Goal: Transaction & Acquisition: Register for event/course

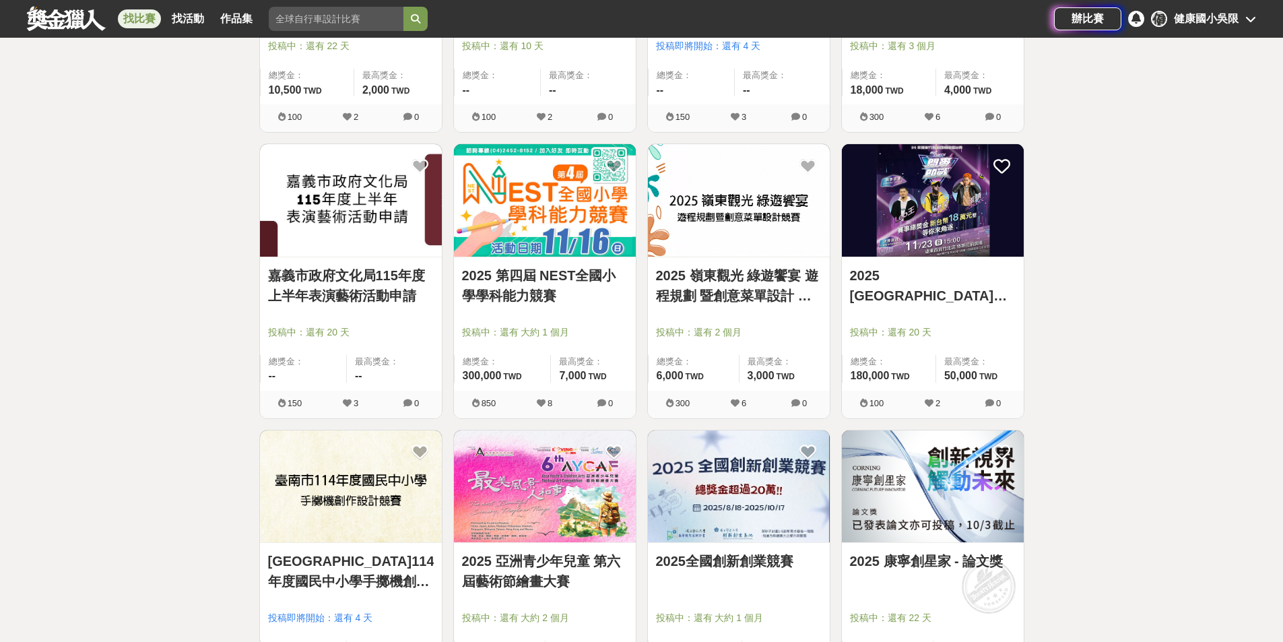
scroll to position [38317, 0]
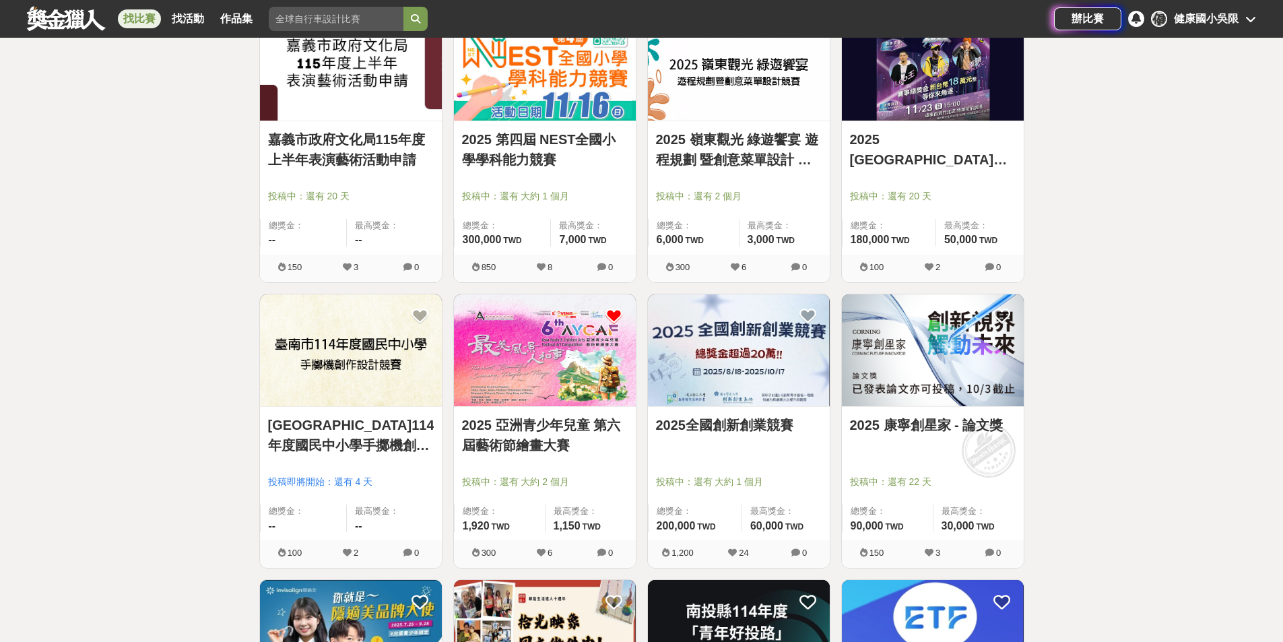
click at [619, 318] on icon at bounding box center [613, 316] width 17 height 17
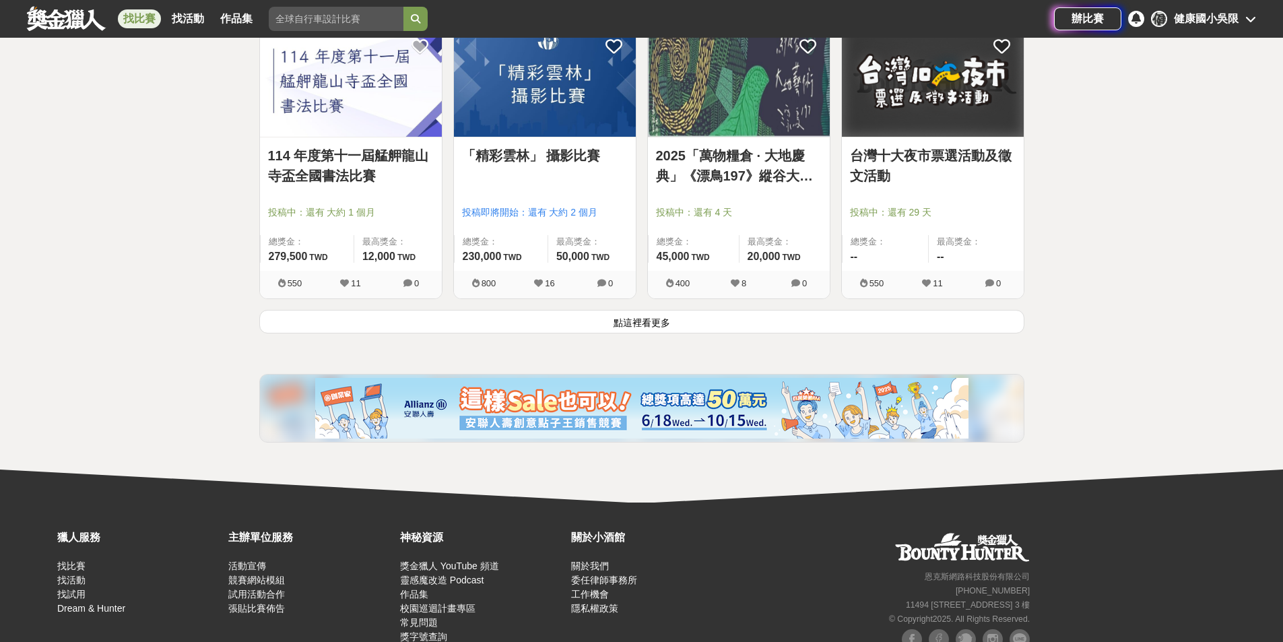
scroll to position [39493, 0]
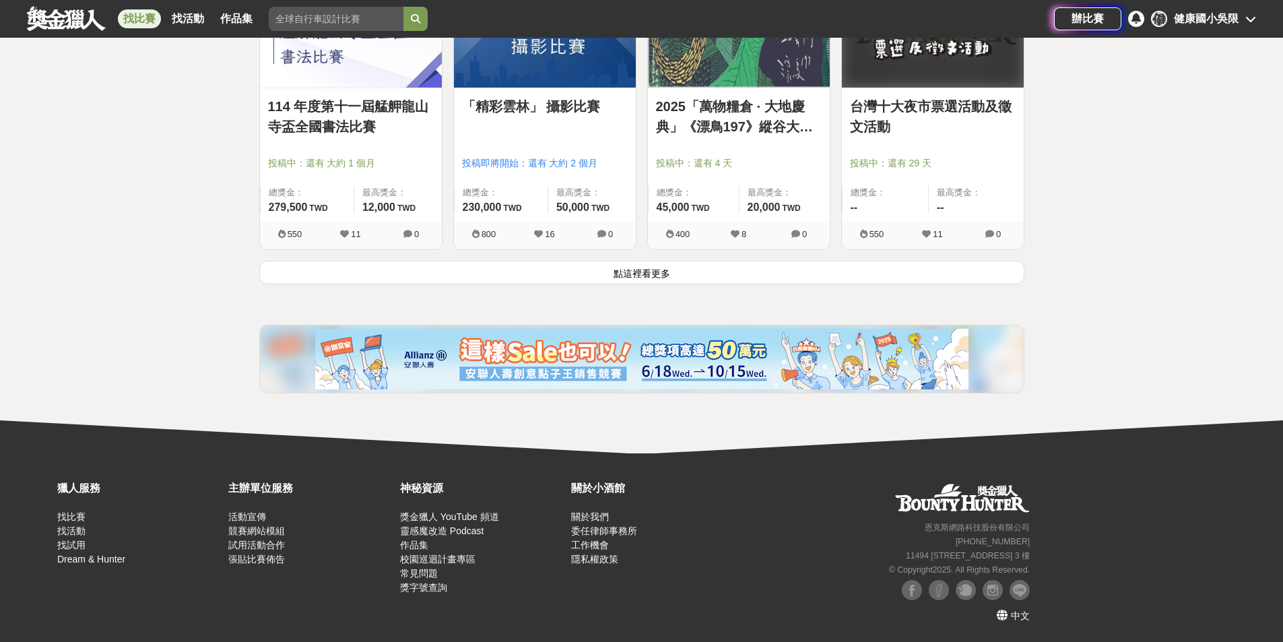
click at [618, 271] on button "點這裡看更多" at bounding box center [641, 273] width 765 height 24
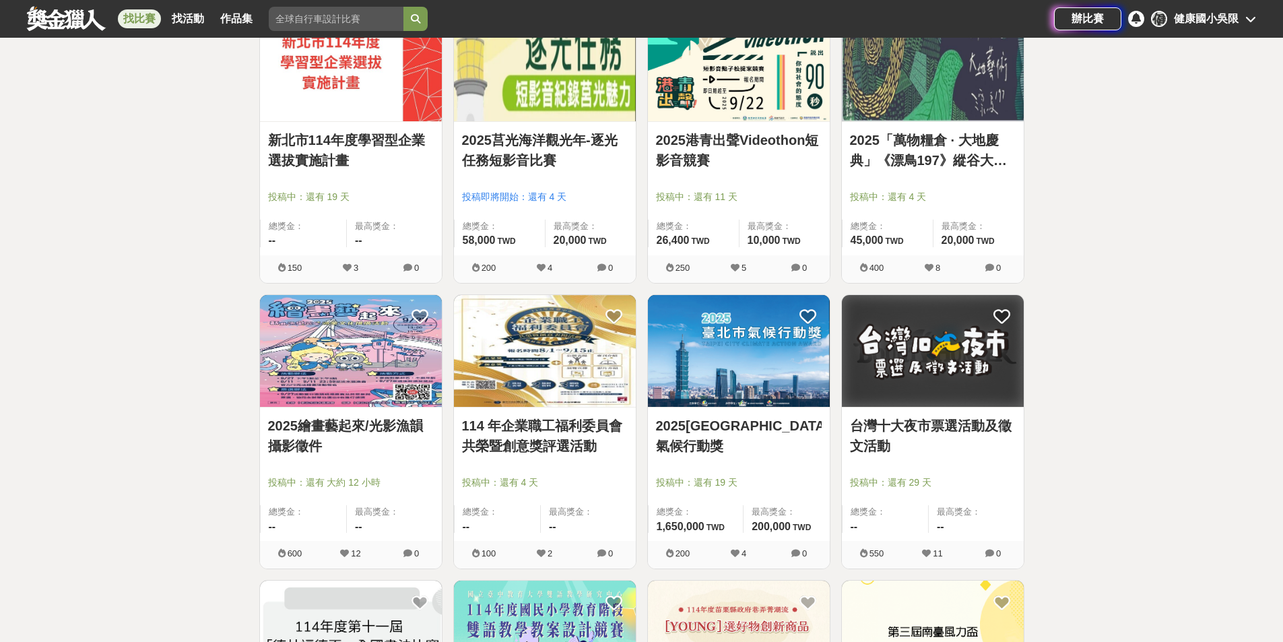
scroll to position [40234, 0]
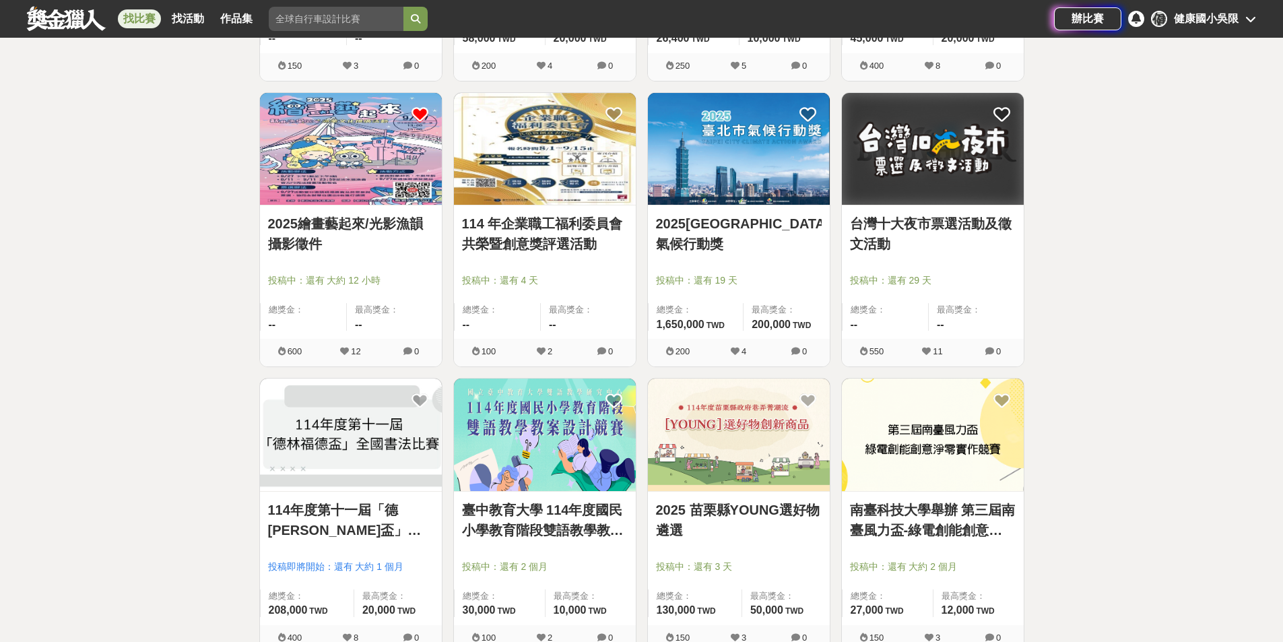
click at [422, 110] on icon at bounding box center [419, 114] width 17 height 17
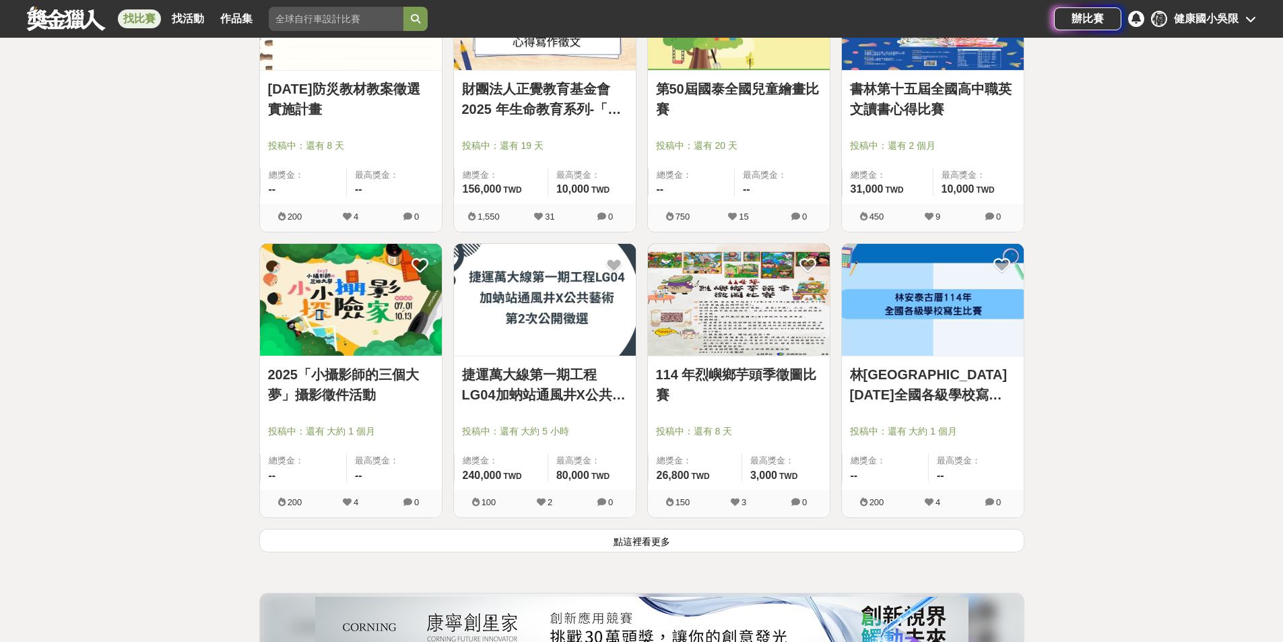
scroll to position [41042, 0]
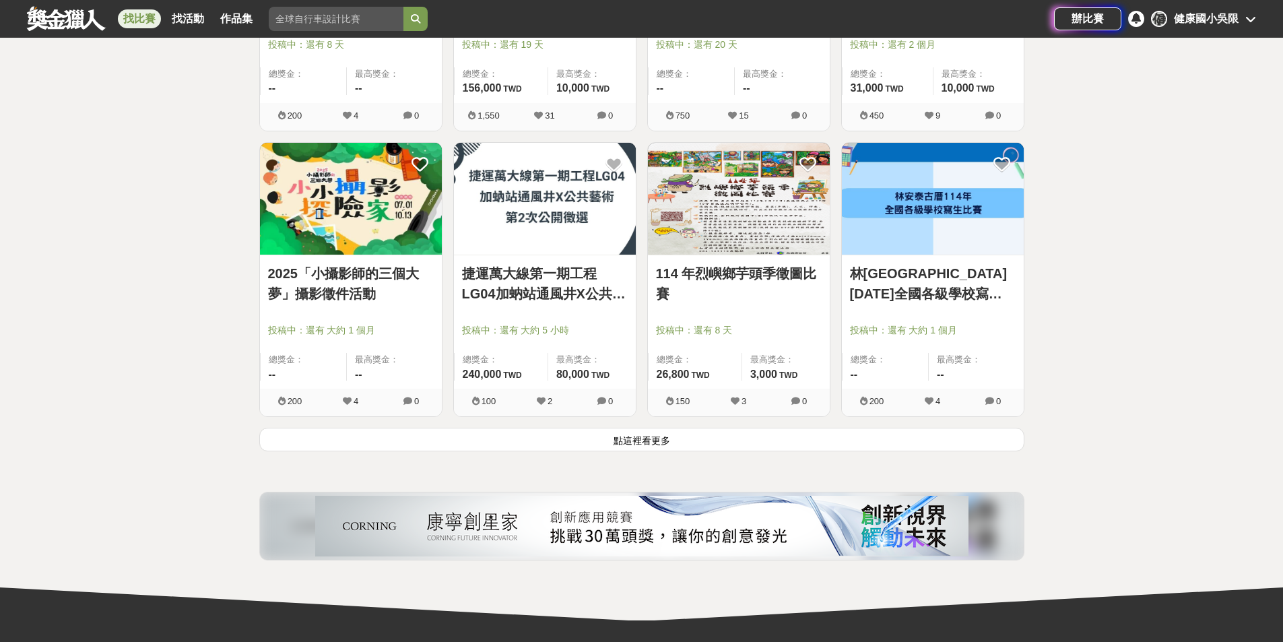
click at [617, 442] on button "點這裡看更多" at bounding box center [641, 440] width 765 height 24
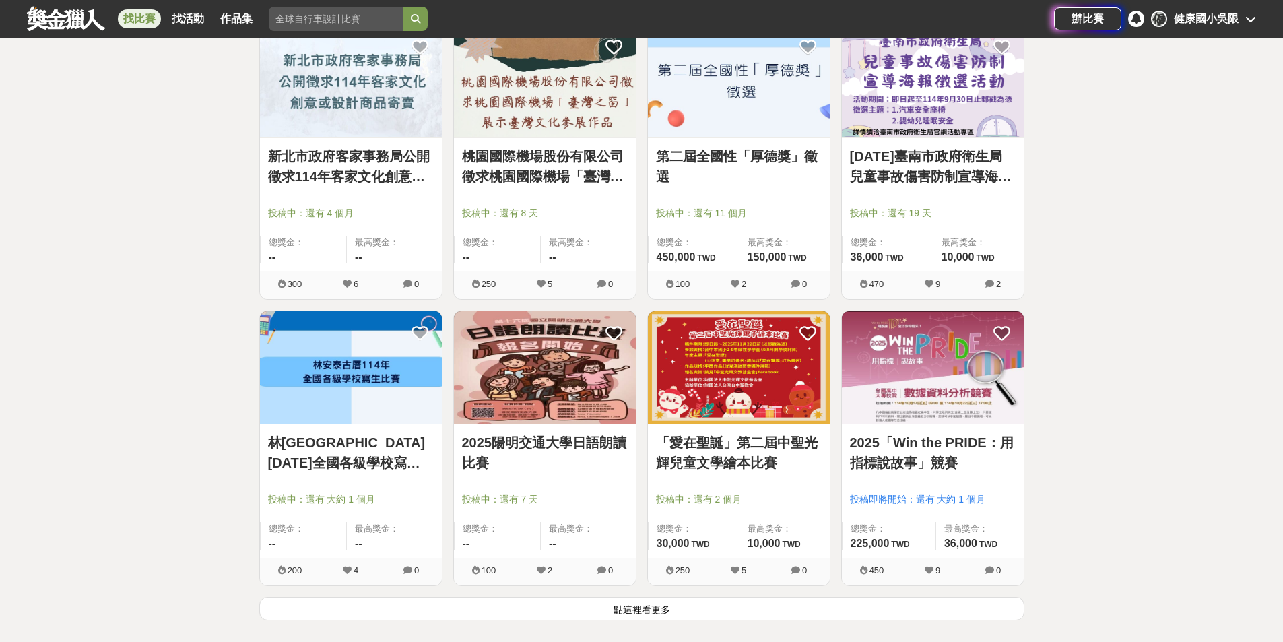
scroll to position [42725, 0]
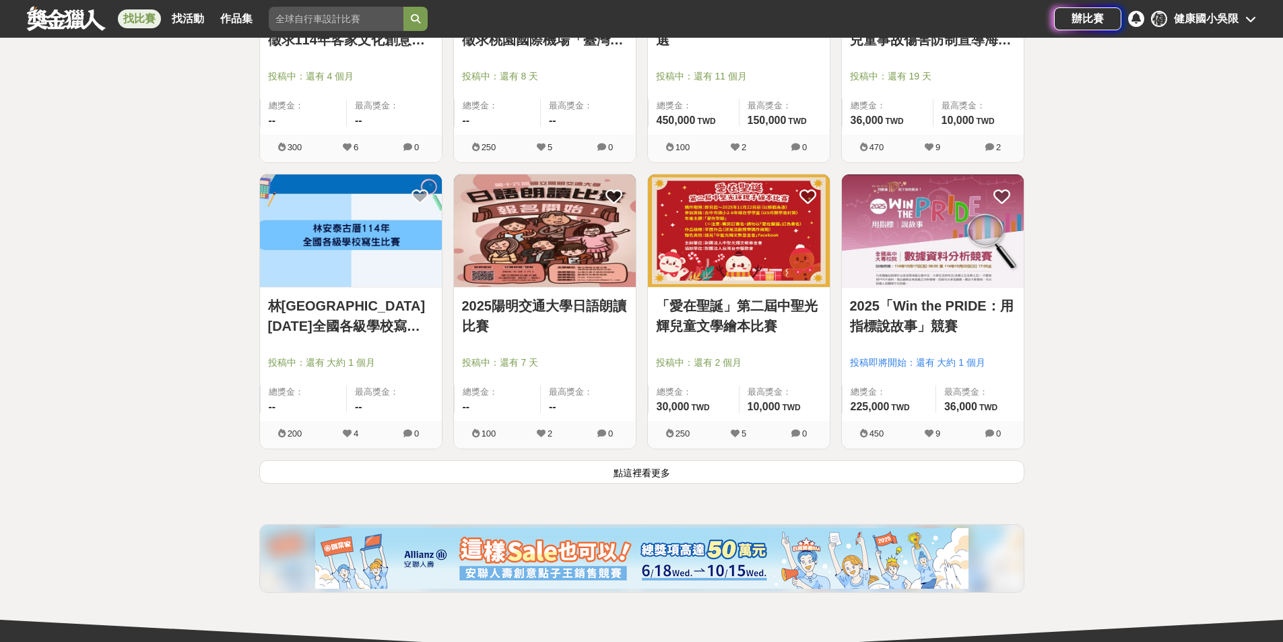
click at [684, 470] on button "點這裡看更多" at bounding box center [641, 472] width 765 height 24
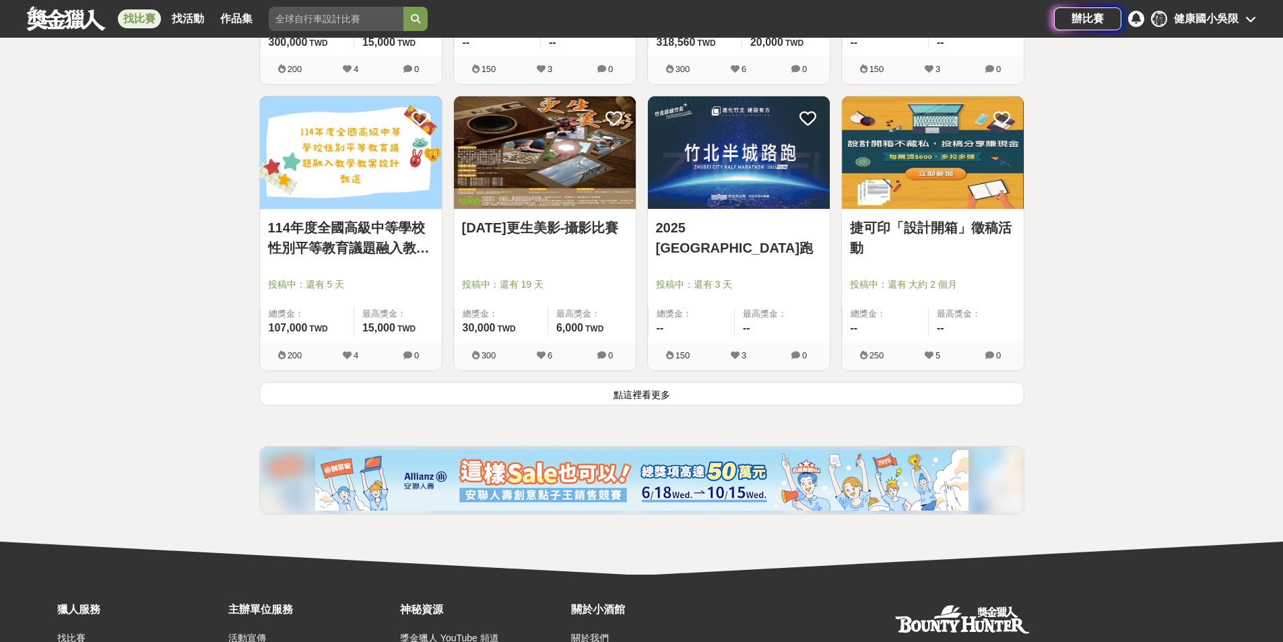
scroll to position [44543, 0]
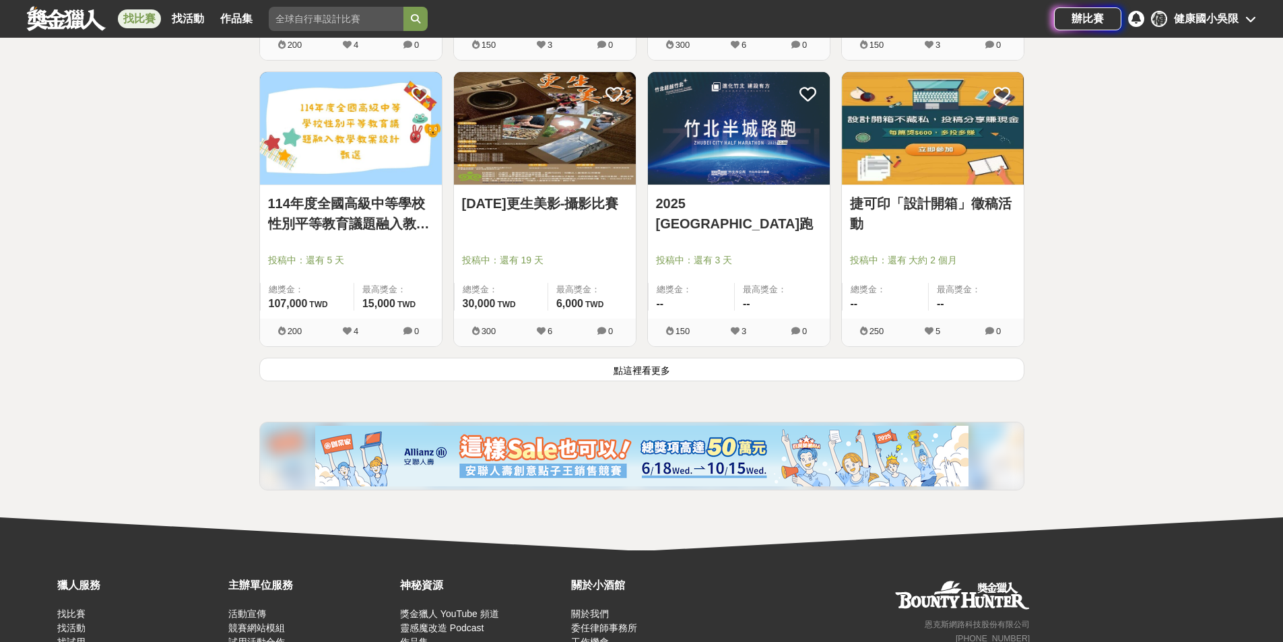
click at [664, 376] on button "點這裡看更多" at bounding box center [641, 370] width 765 height 24
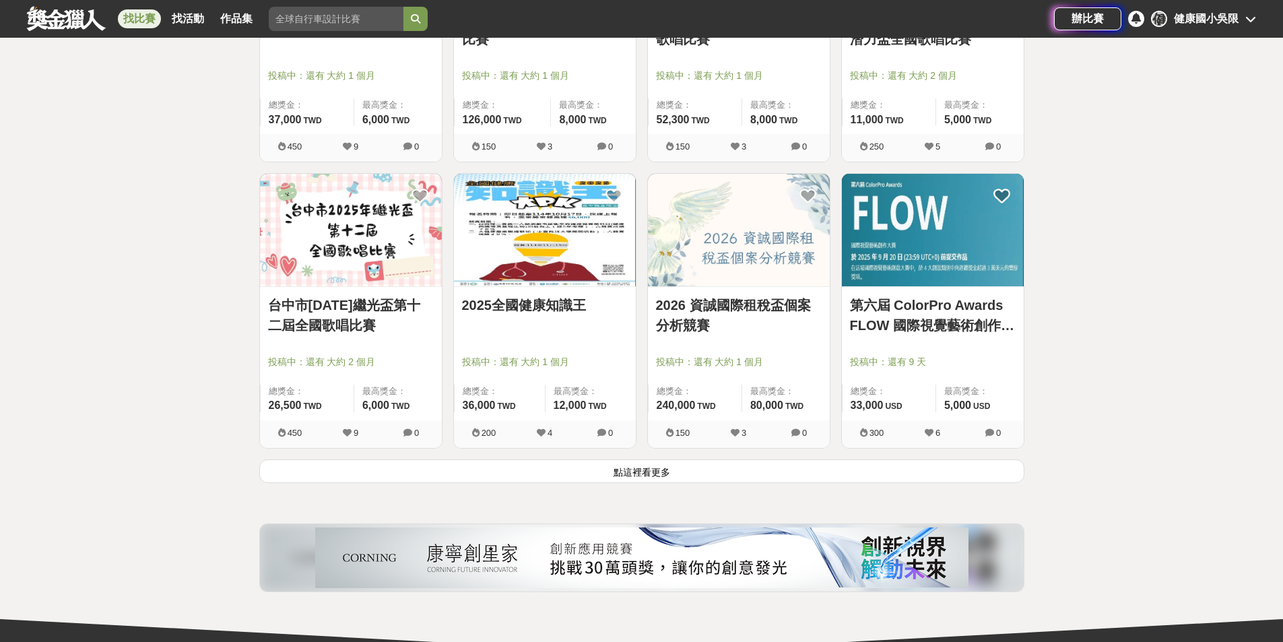
scroll to position [46294, 0]
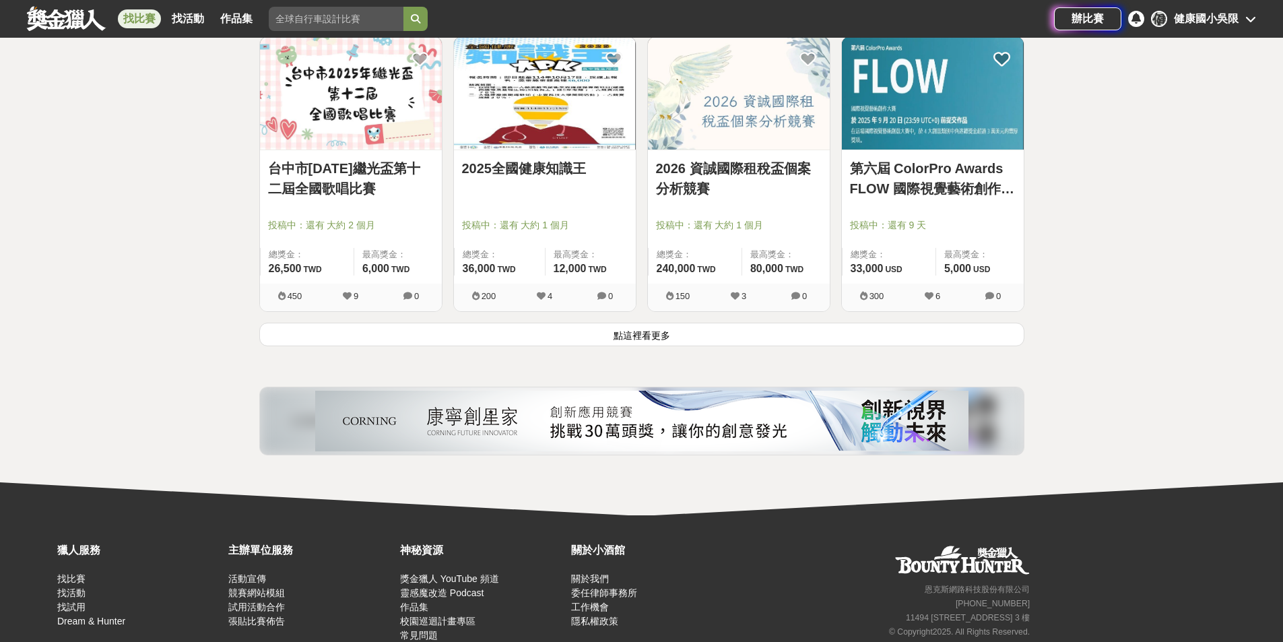
click at [681, 330] on button "點這裡看更多" at bounding box center [641, 335] width 765 height 24
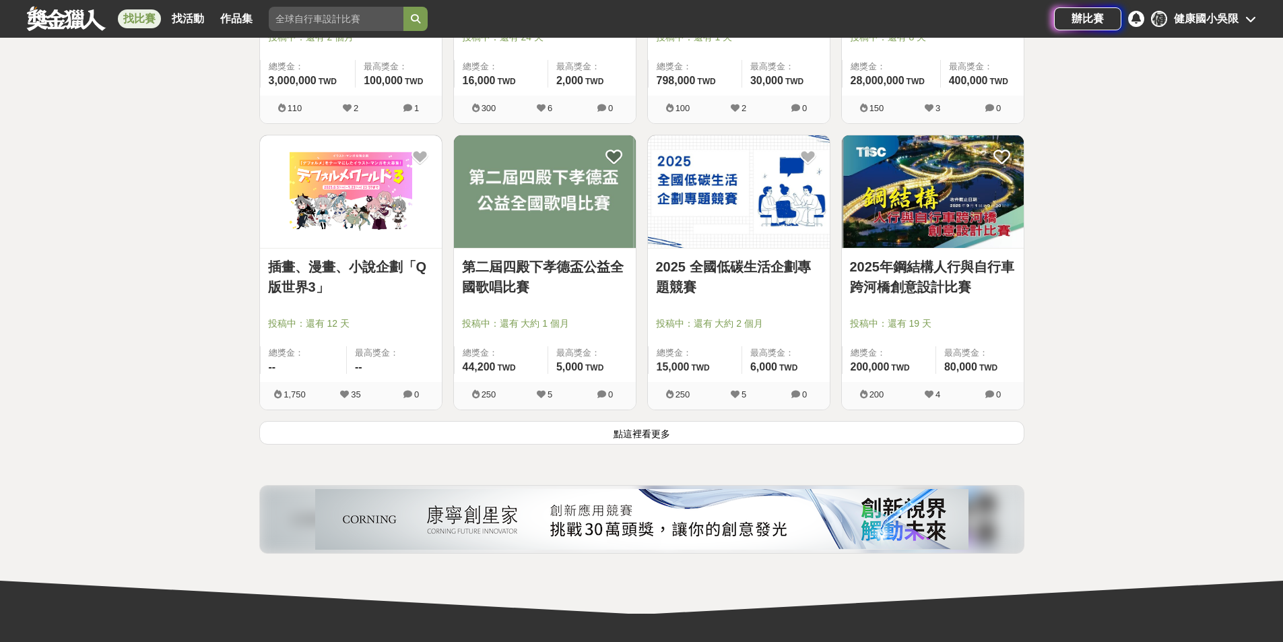
scroll to position [47978, 0]
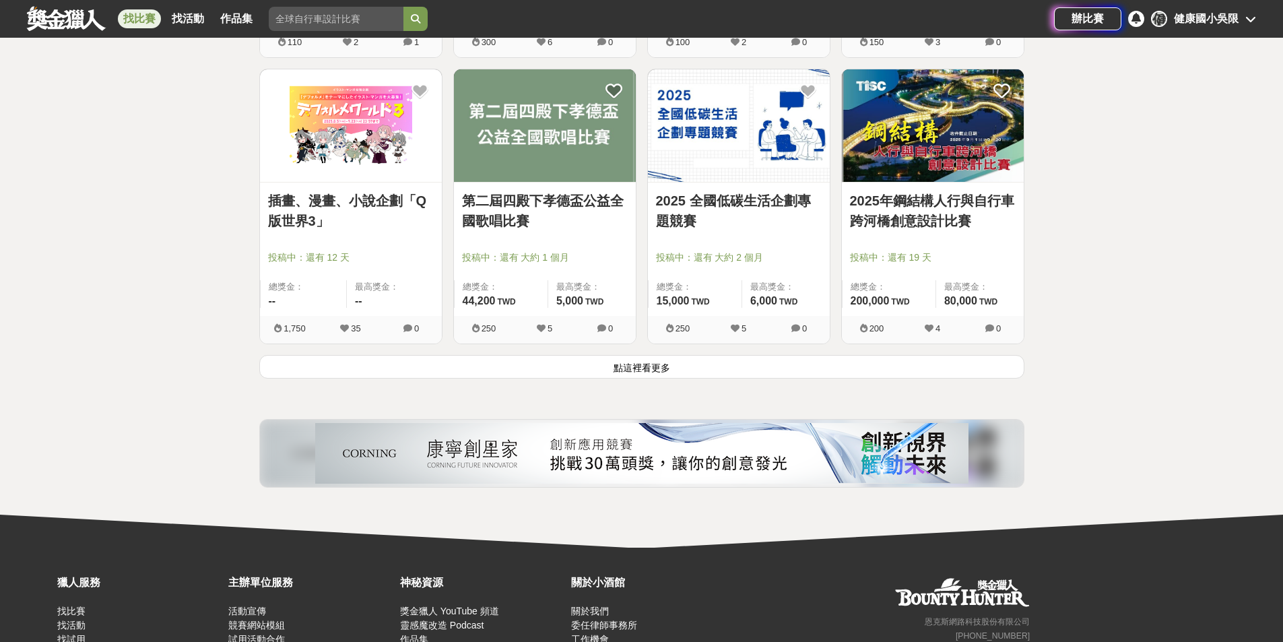
drag, startPoint x: 664, startPoint y: 368, endPoint x: 685, endPoint y: 377, distance: 23.5
click at [664, 368] on button "點這裡看更多" at bounding box center [641, 367] width 765 height 24
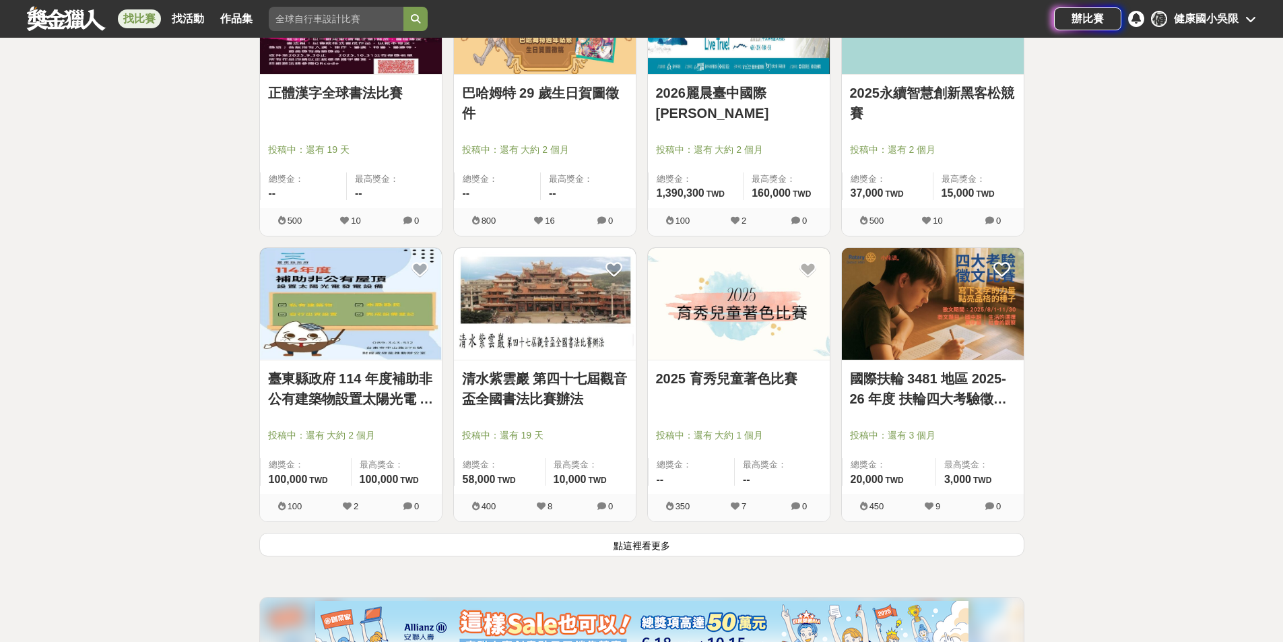
scroll to position [49526, 0]
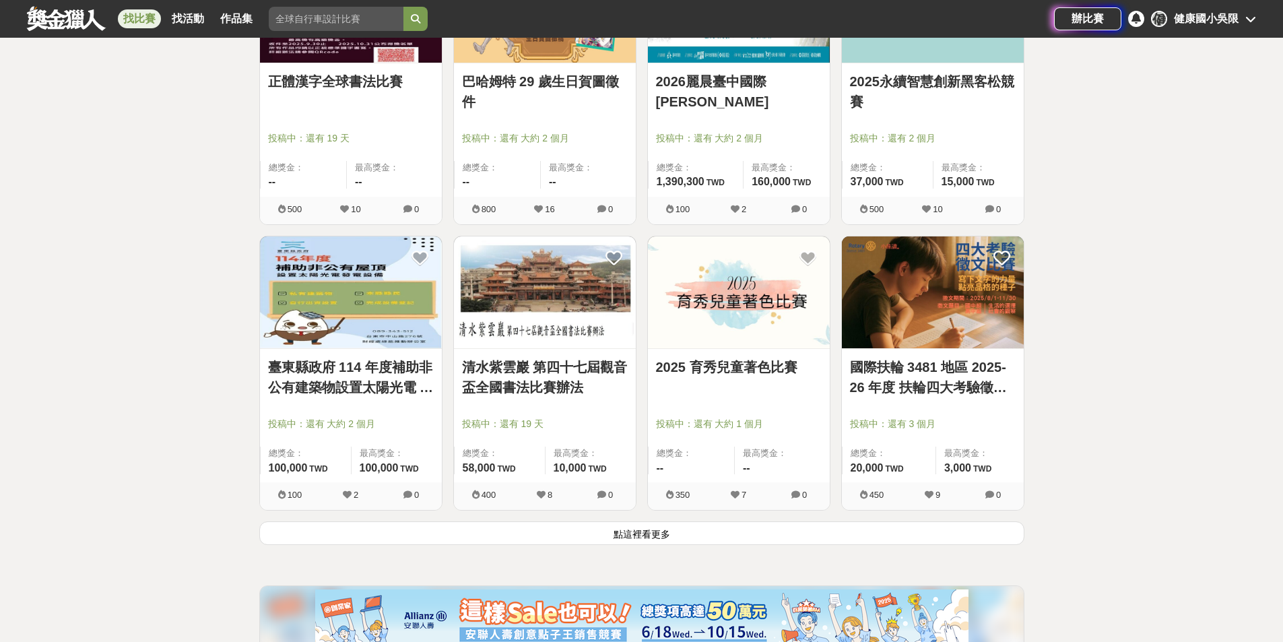
click at [777, 538] on button "點這裡看更多" at bounding box center [641, 533] width 765 height 24
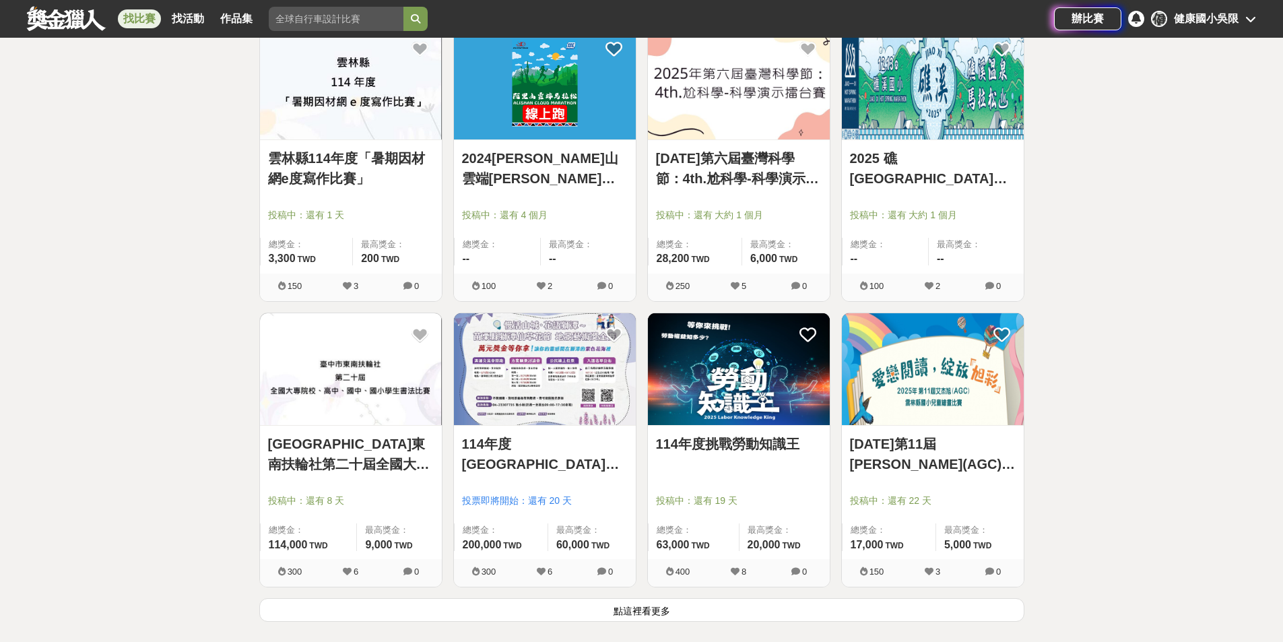
scroll to position [51344, 0]
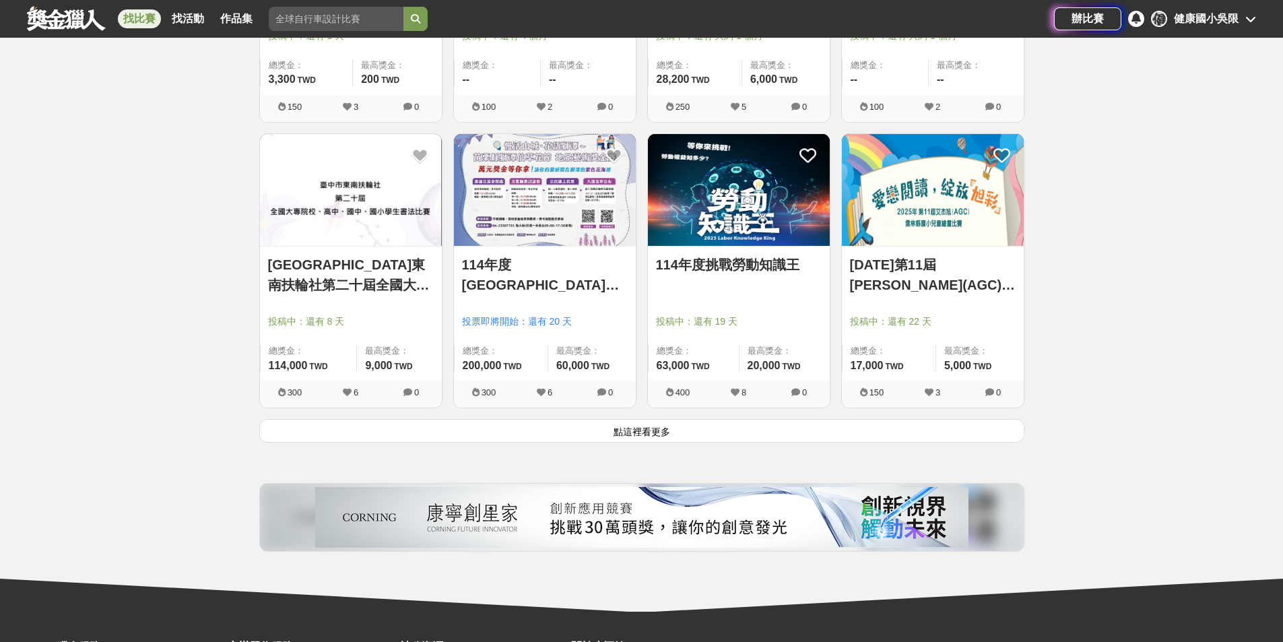
click at [789, 436] on button "點這裡看更多" at bounding box center [641, 431] width 765 height 24
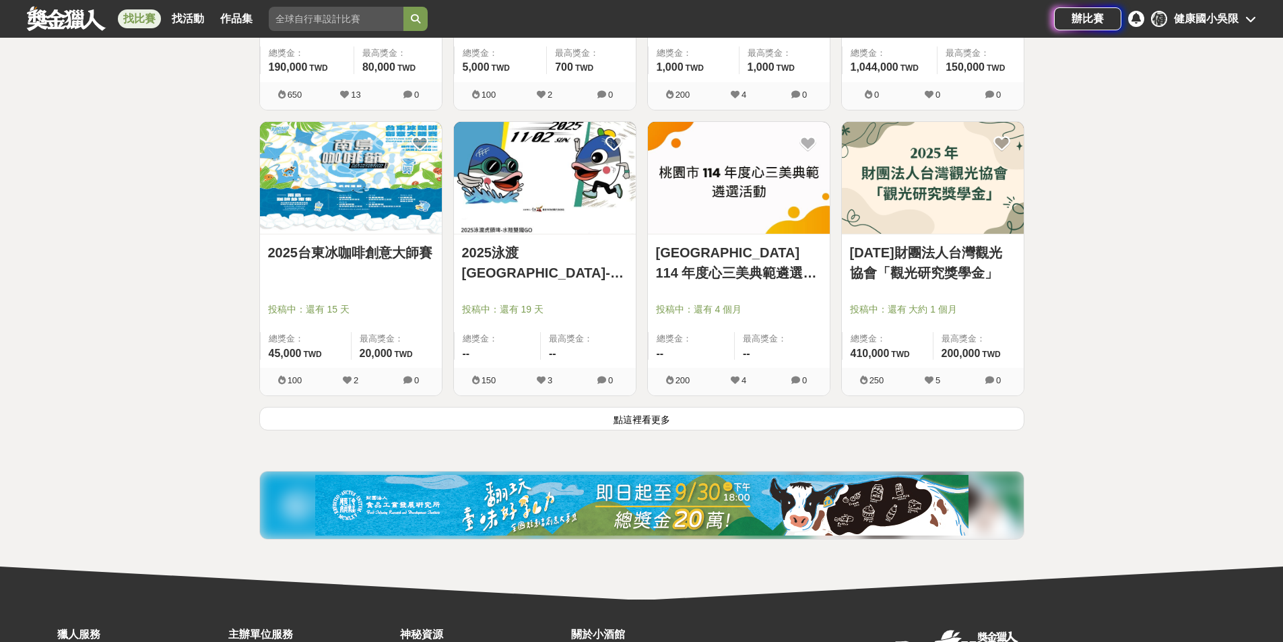
scroll to position [53163, 0]
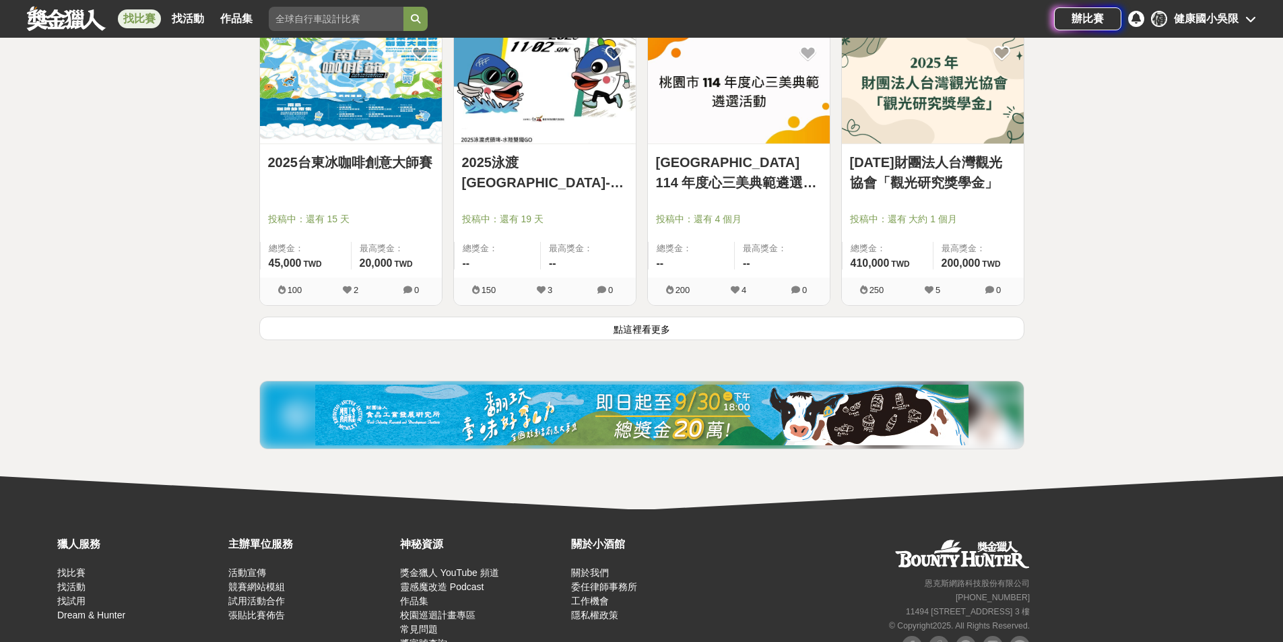
click at [747, 329] on button "點這裡看更多" at bounding box center [641, 328] width 765 height 24
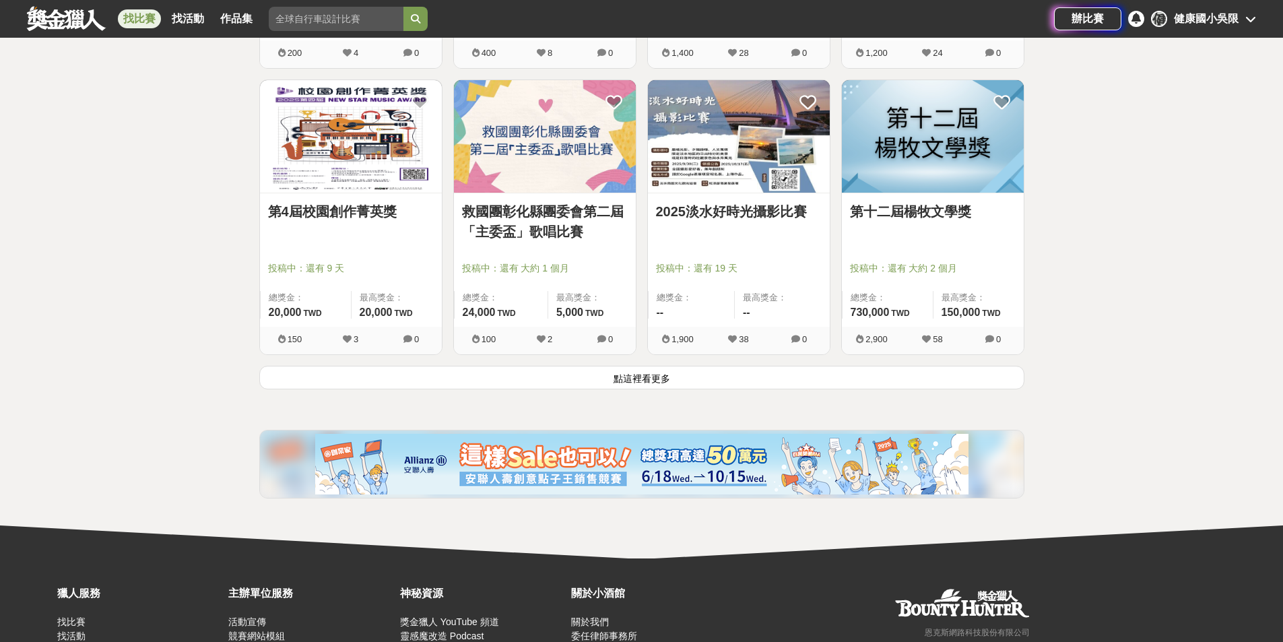
scroll to position [54934, 0]
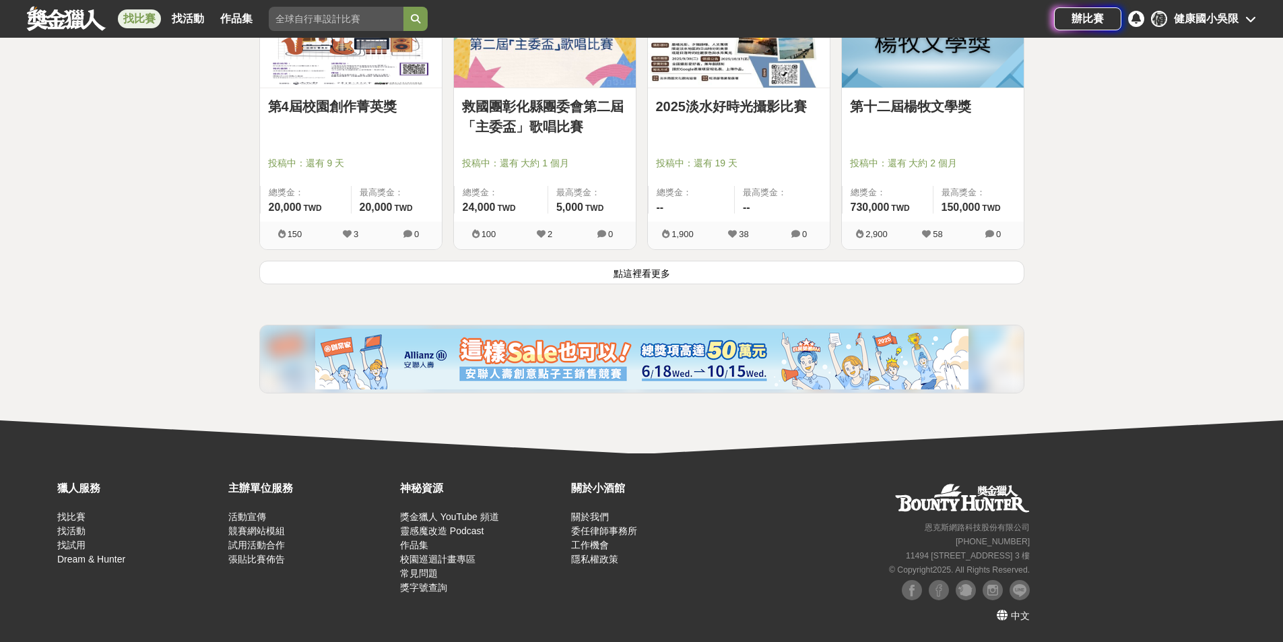
click at [700, 281] on button "點這裡看更多" at bounding box center [641, 273] width 765 height 24
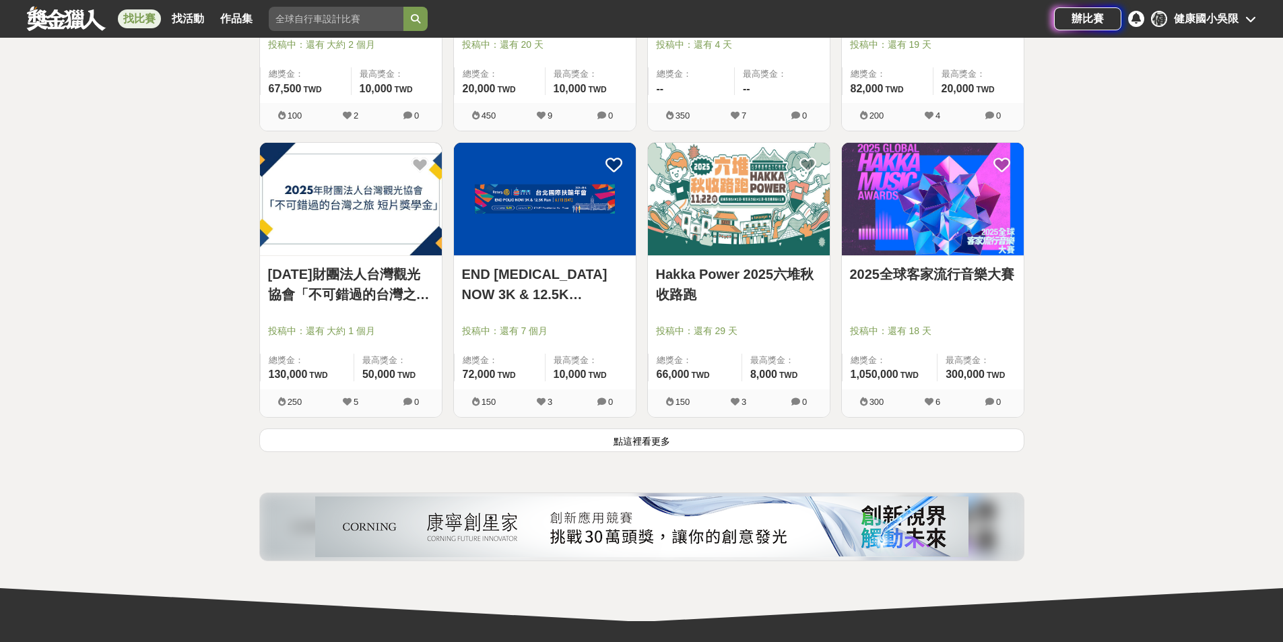
scroll to position [56483, 0]
click at [732, 442] on button "點這裡看更多" at bounding box center [641, 440] width 765 height 24
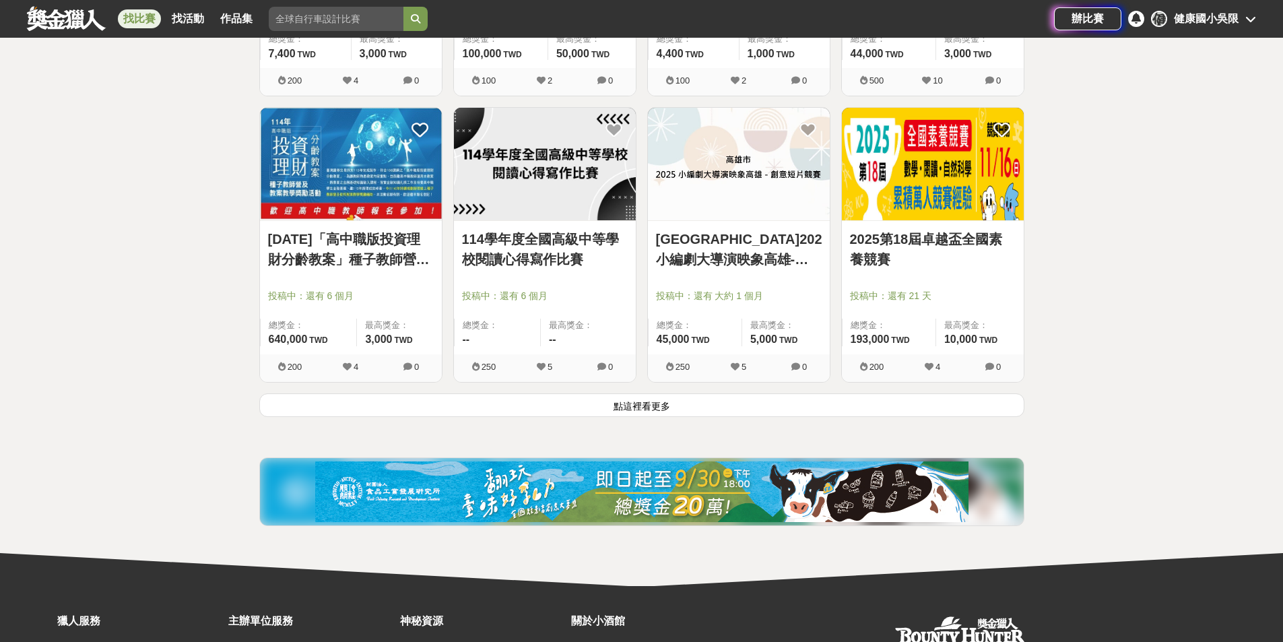
scroll to position [58234, 0]
click at [612, 409] on button "點這裡看更多" at bounding box center [641, 405] width 765 height 24
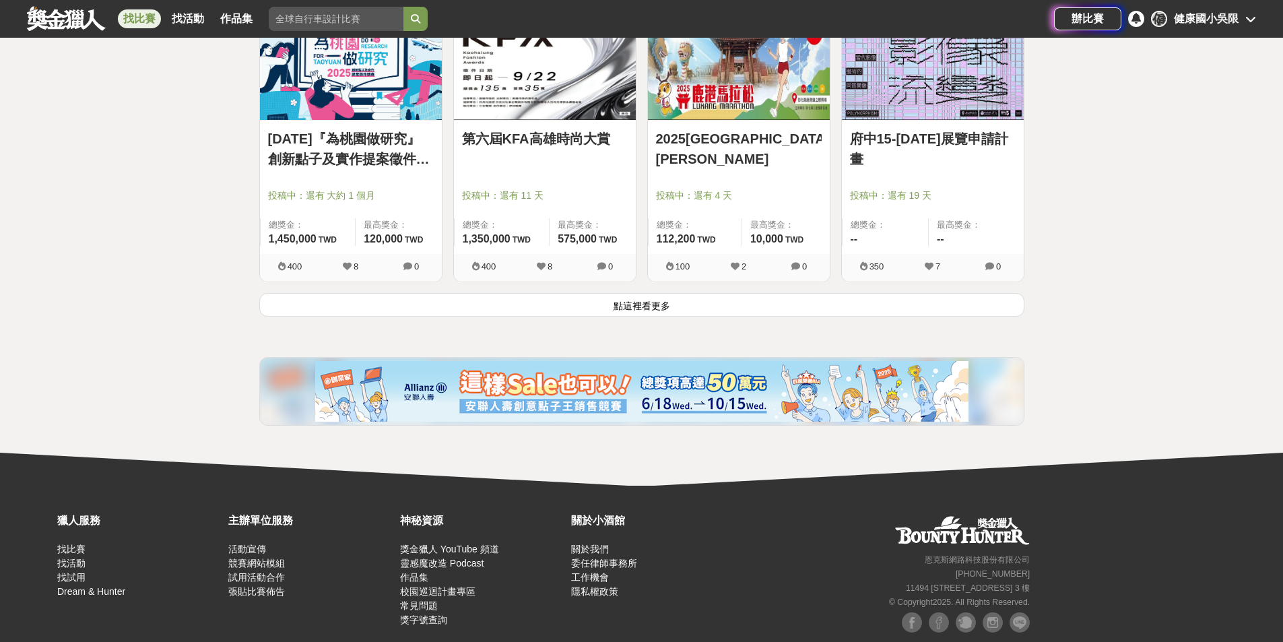
scroll to position [60052, 0]
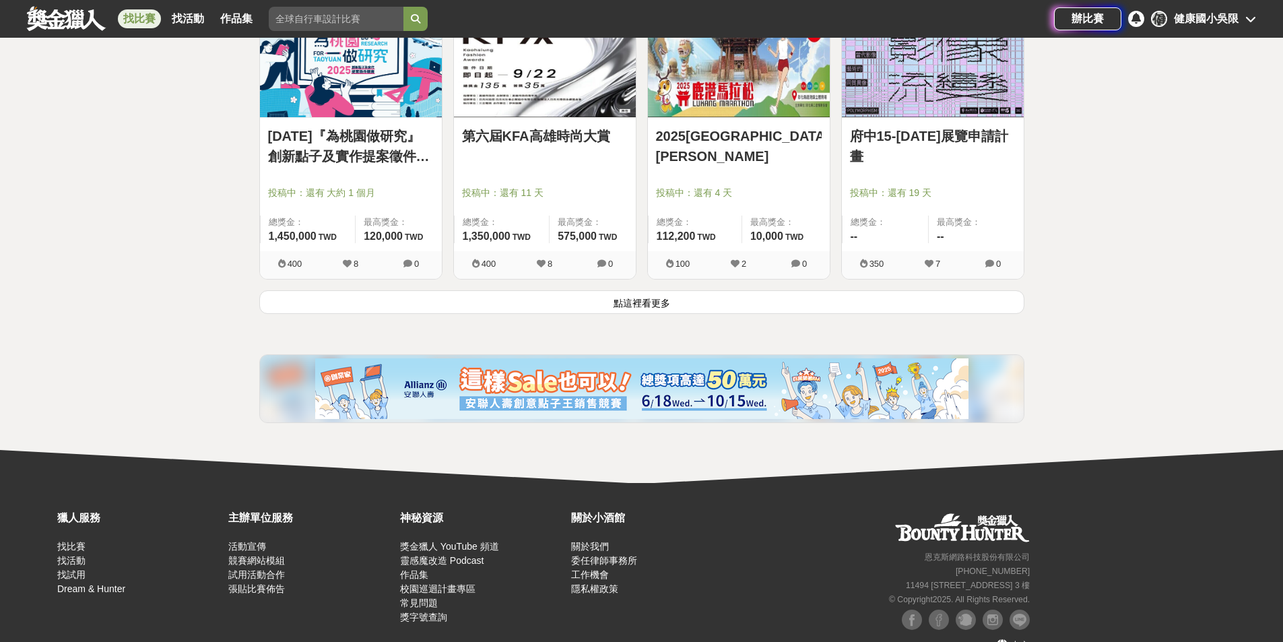
click at [671, 294] on button "點這裡看更多" at bounding box center [641, 302] width 765 height 24
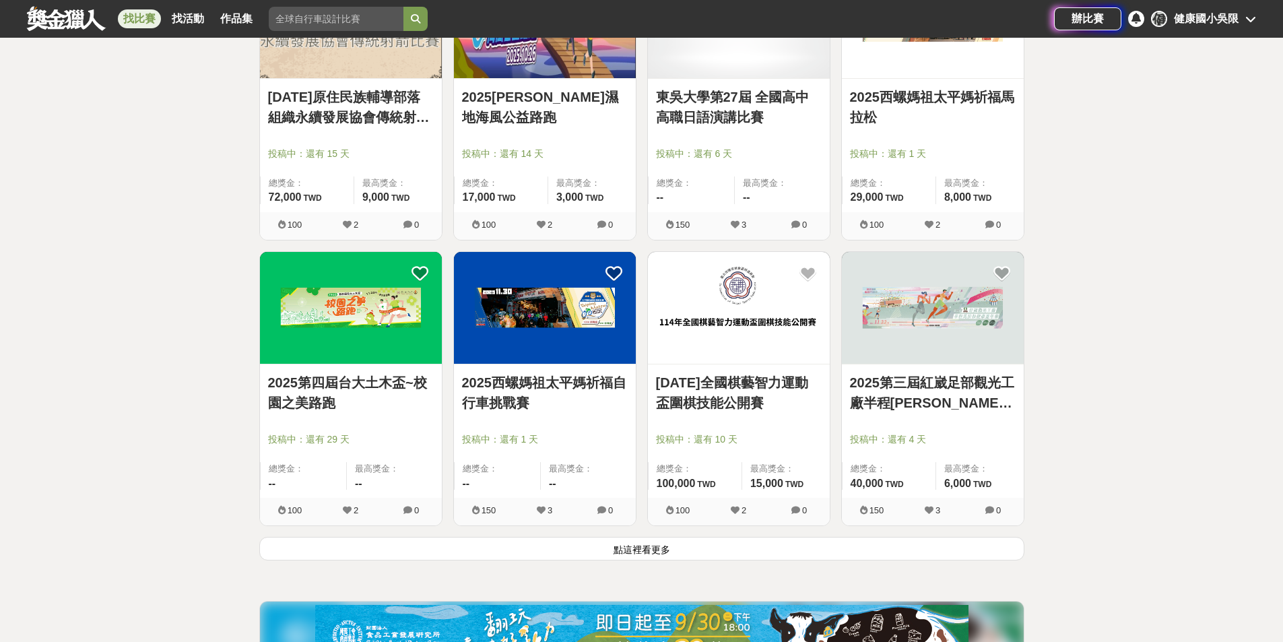
scroll to position [61601, 0]
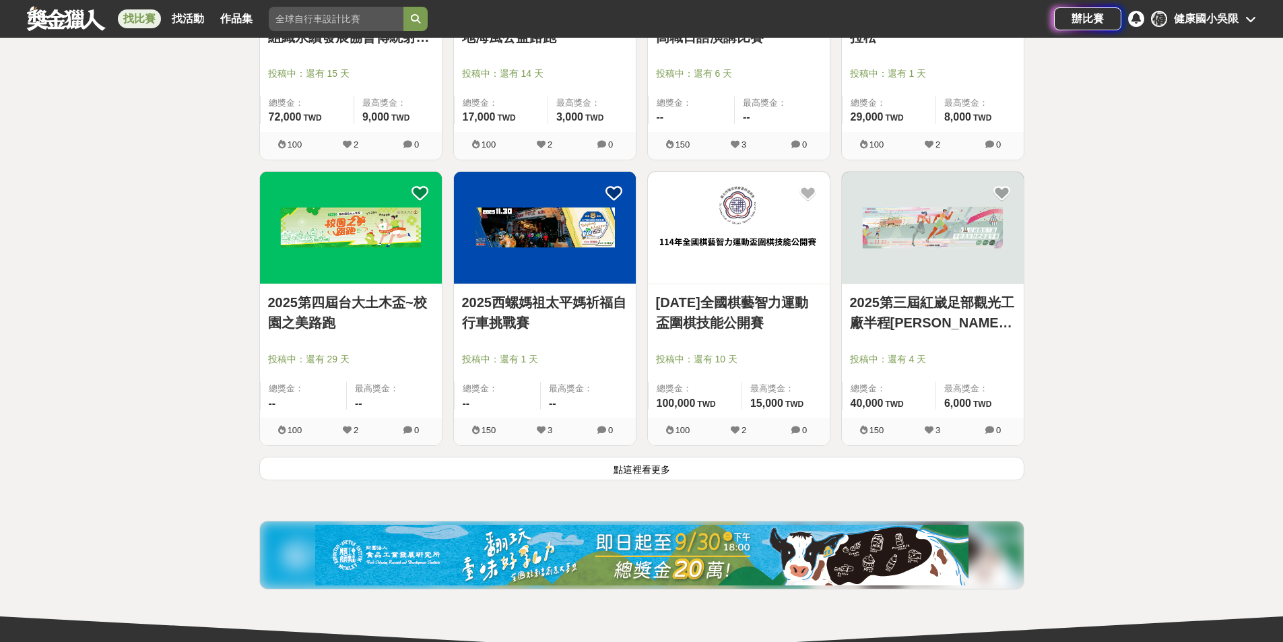
click at [679, 467] on button "點這裡看更多" at bounding box center [641, 469] width 765 height 24
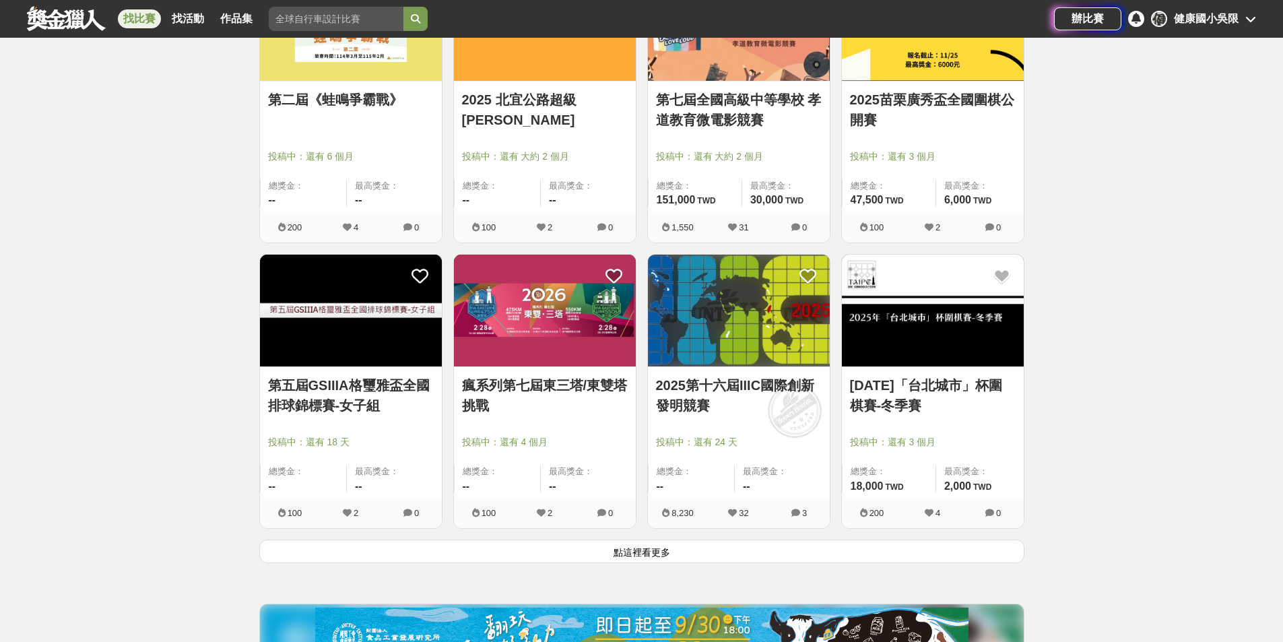
scroll to position [63305, 0]
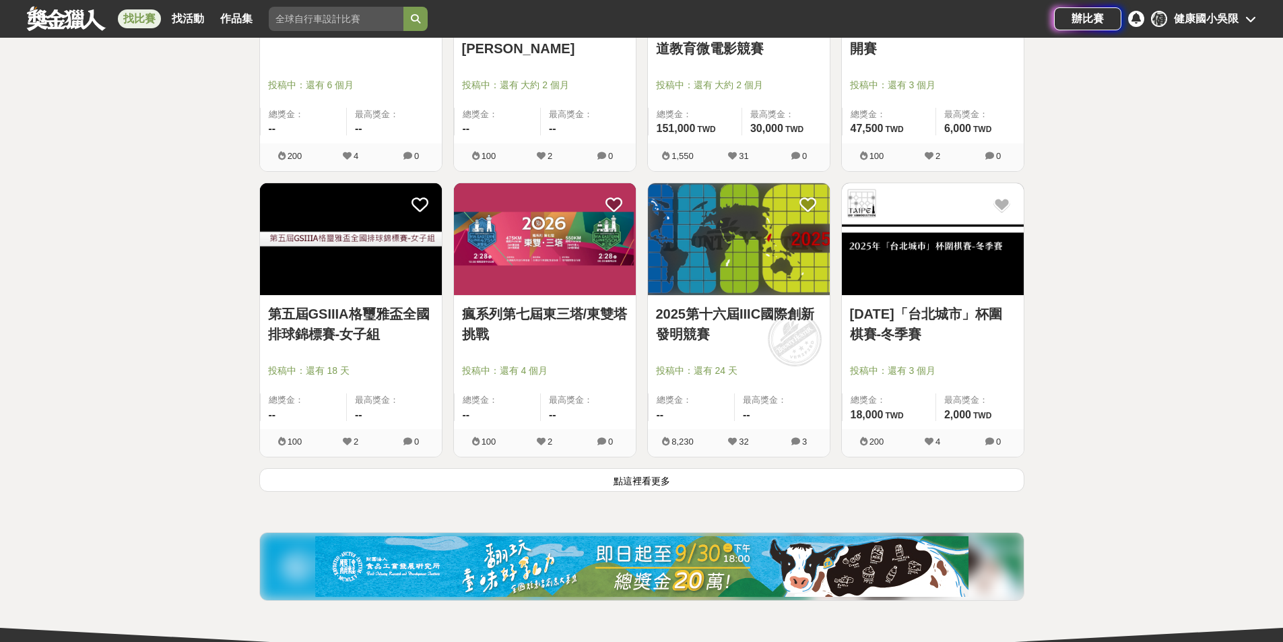
click at [674, 485] on button "點這裡看更多" at bounding box center [641, 480] width 765 height 24
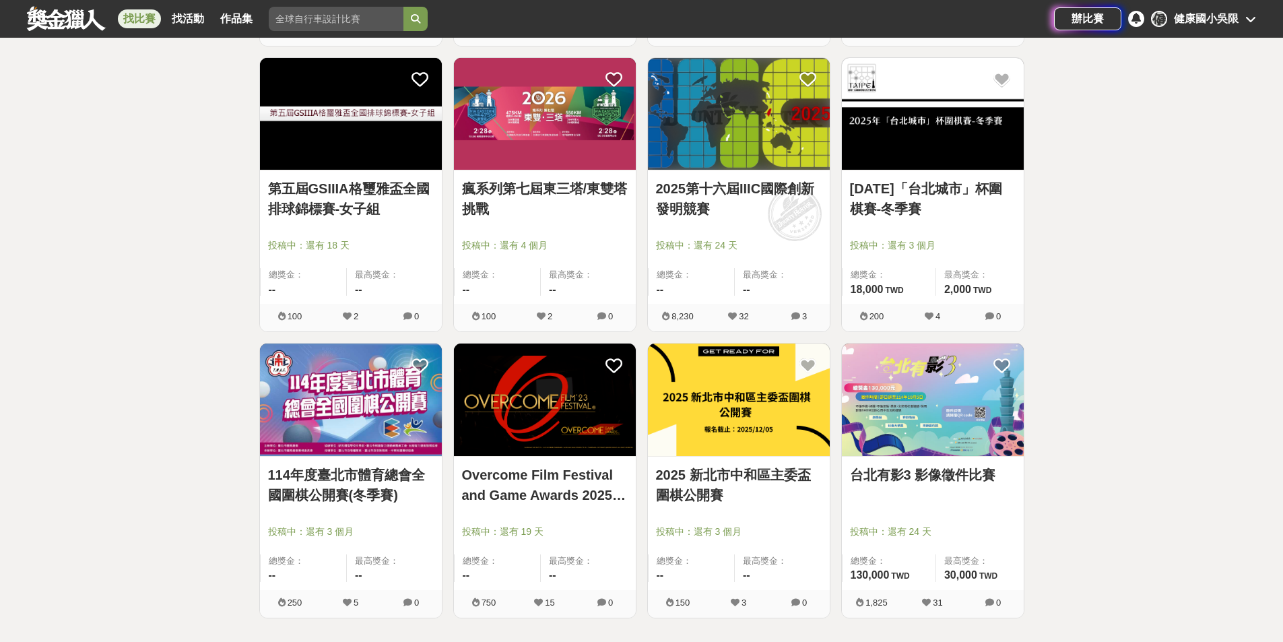
scroll to position [63574, 0]
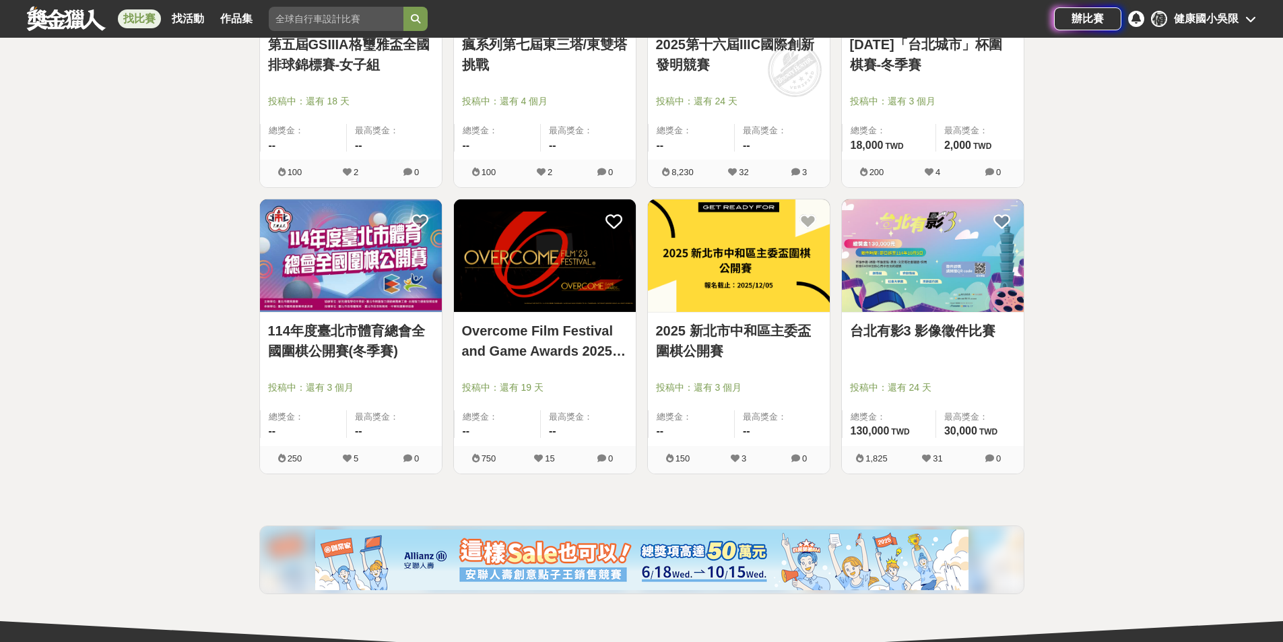
click at [1215, 14] on div "健康國小吳限" at bounding box center [1206, 19] width 65 height 16
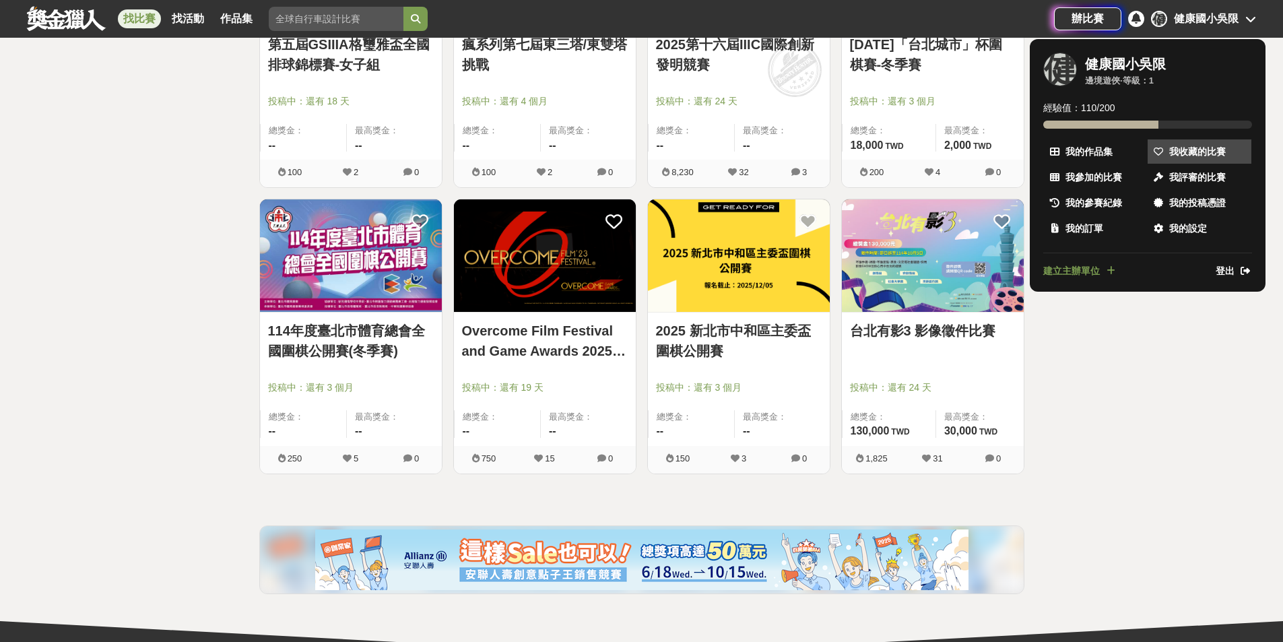
click at [1193, 158] on link "我收藏的比賽" at bounding box center [1199, 151] width 104 height 24
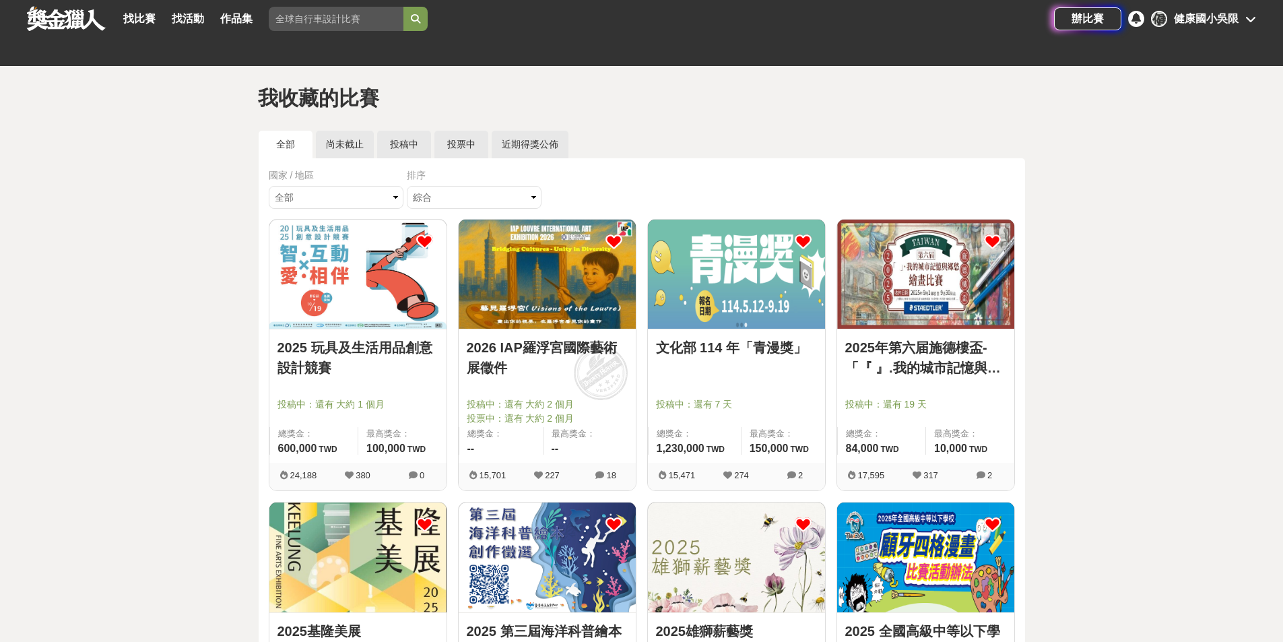
click at [777, 294] on img at bounding box center [736, 274] width 177 height 109
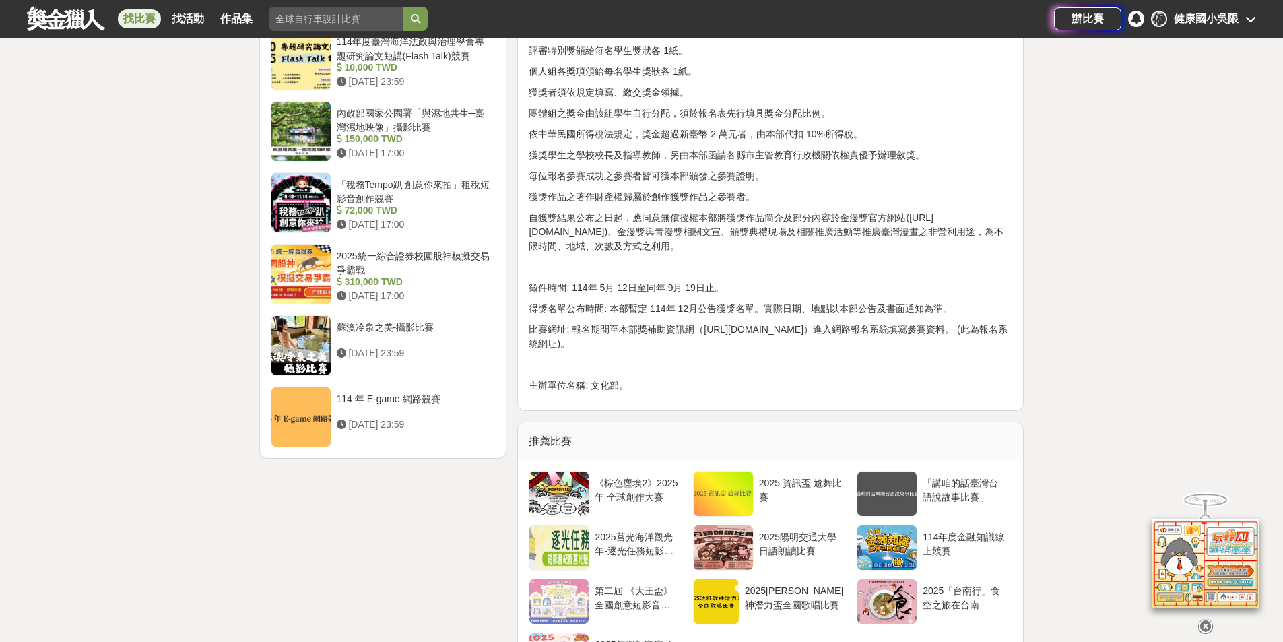
scroll to position [1683, 0]
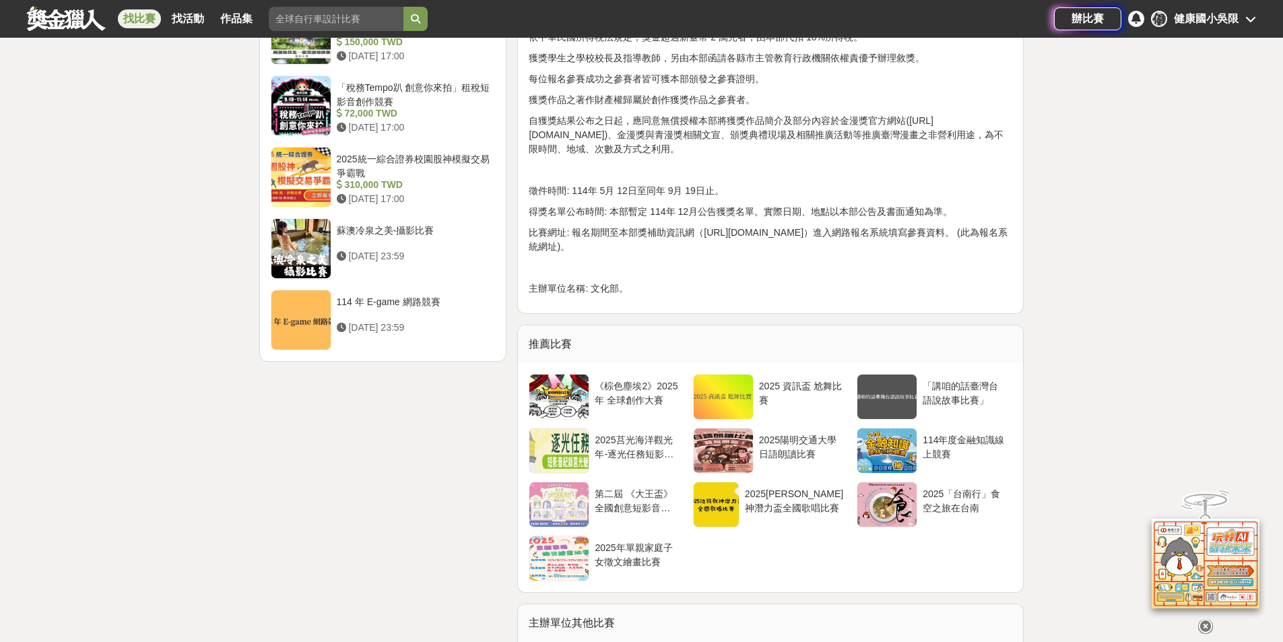
click at [1246, 22] on icon at bounding box center [1250, 18] width 11 height 11
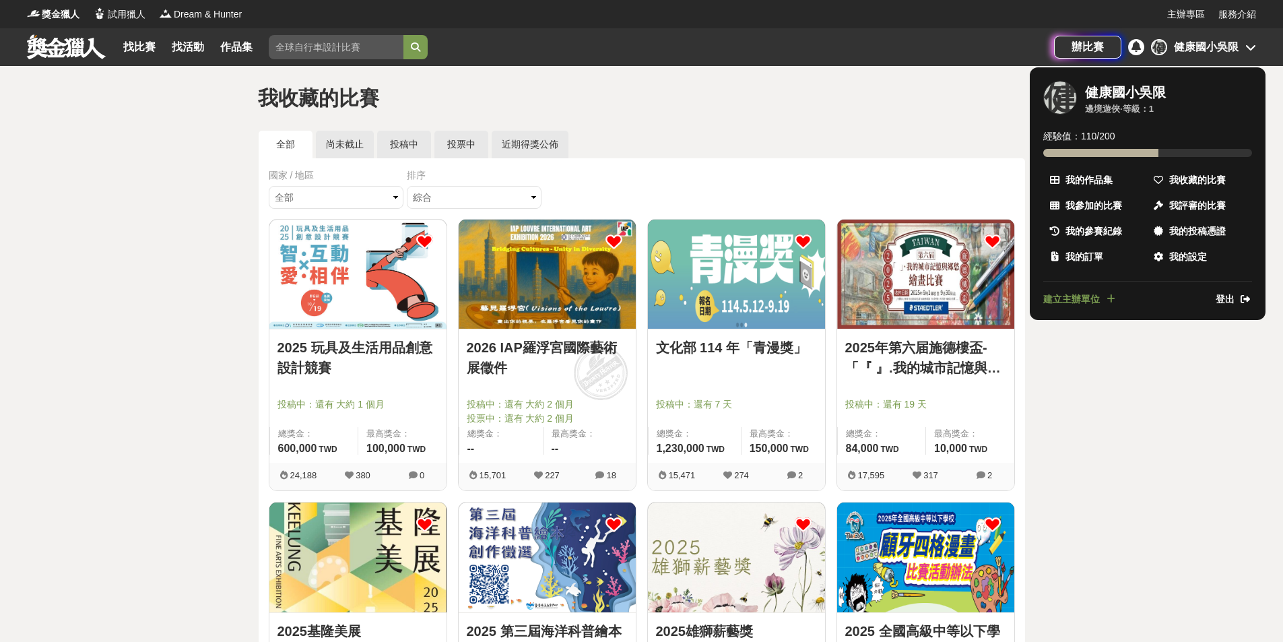
click at [964, 293] on div at bounding box center [641, 321] width 1283 height 642
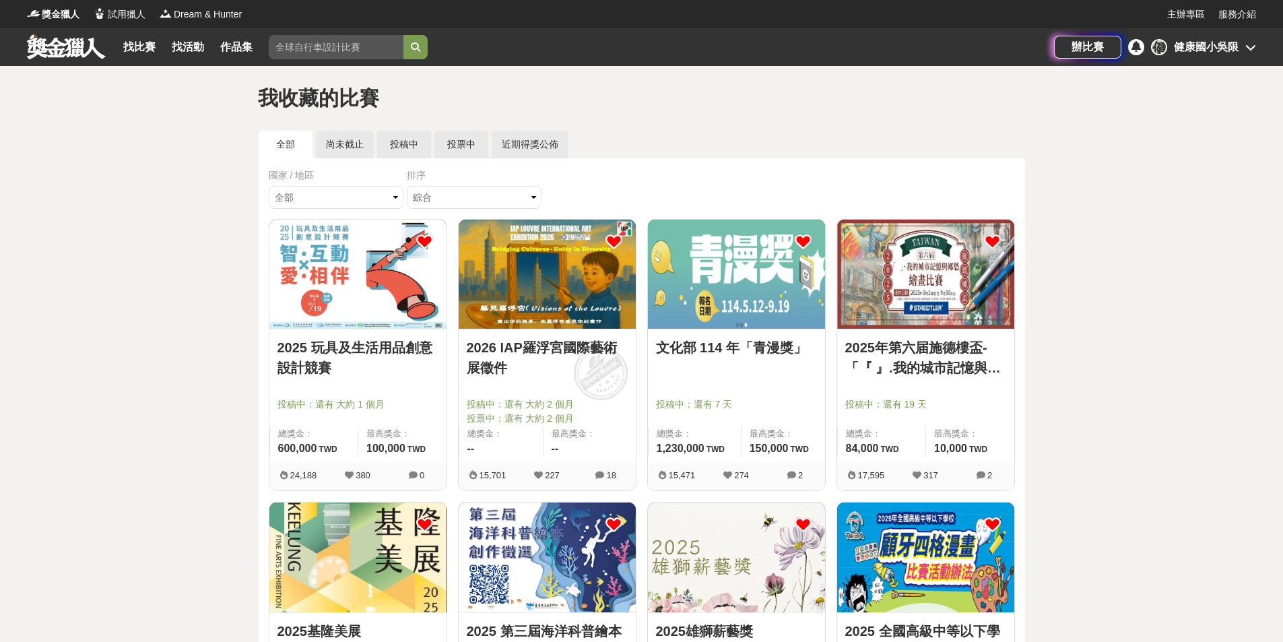
click at [935, 293] on img at bounding box center [925, 274] width 177 height 109
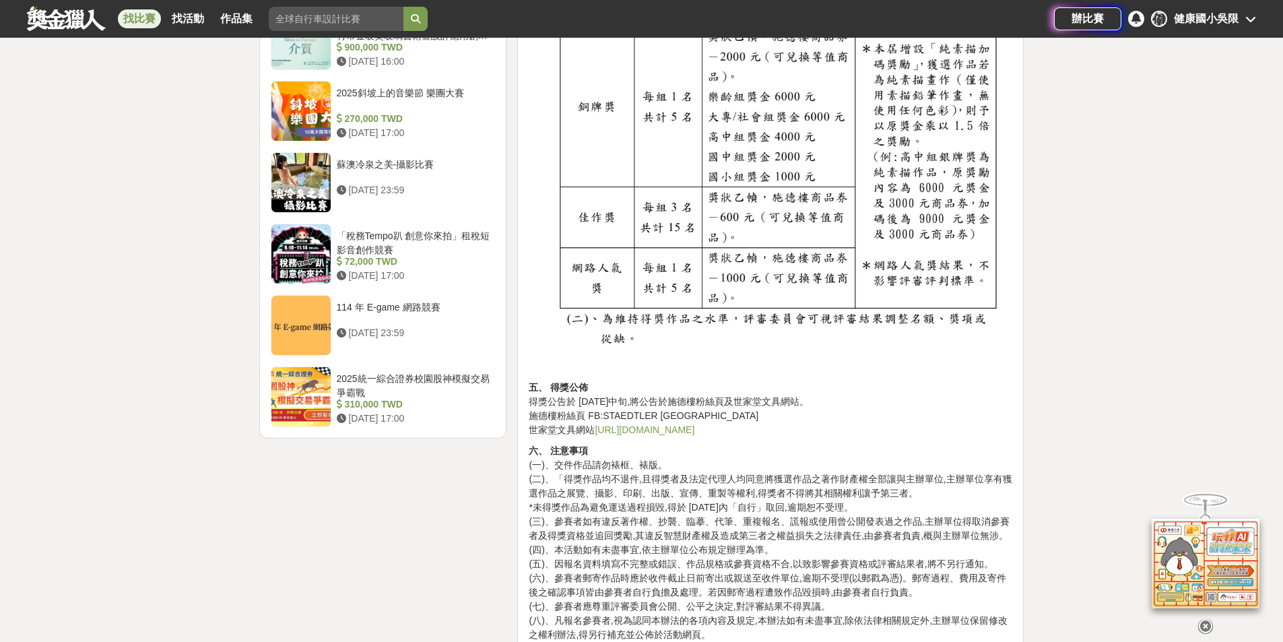
scroll to position [1616, 0]
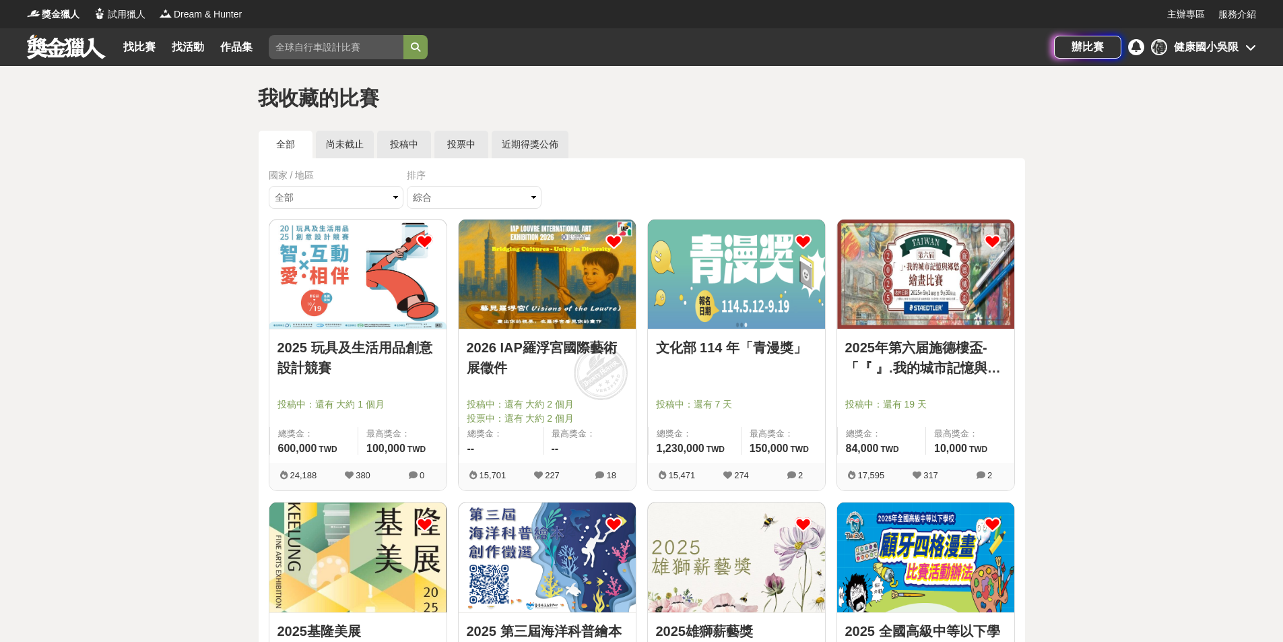
scroll to position [269, 0]
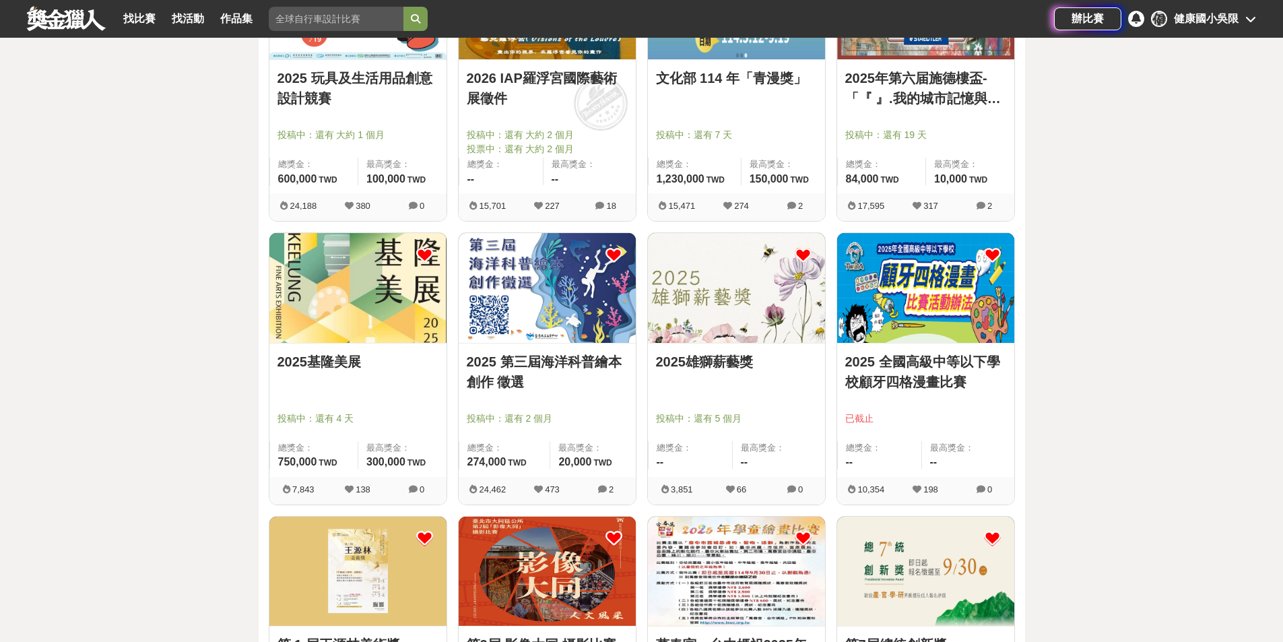
click at [321, 313] on img at bounding box center [357, 287] width 177 height 109
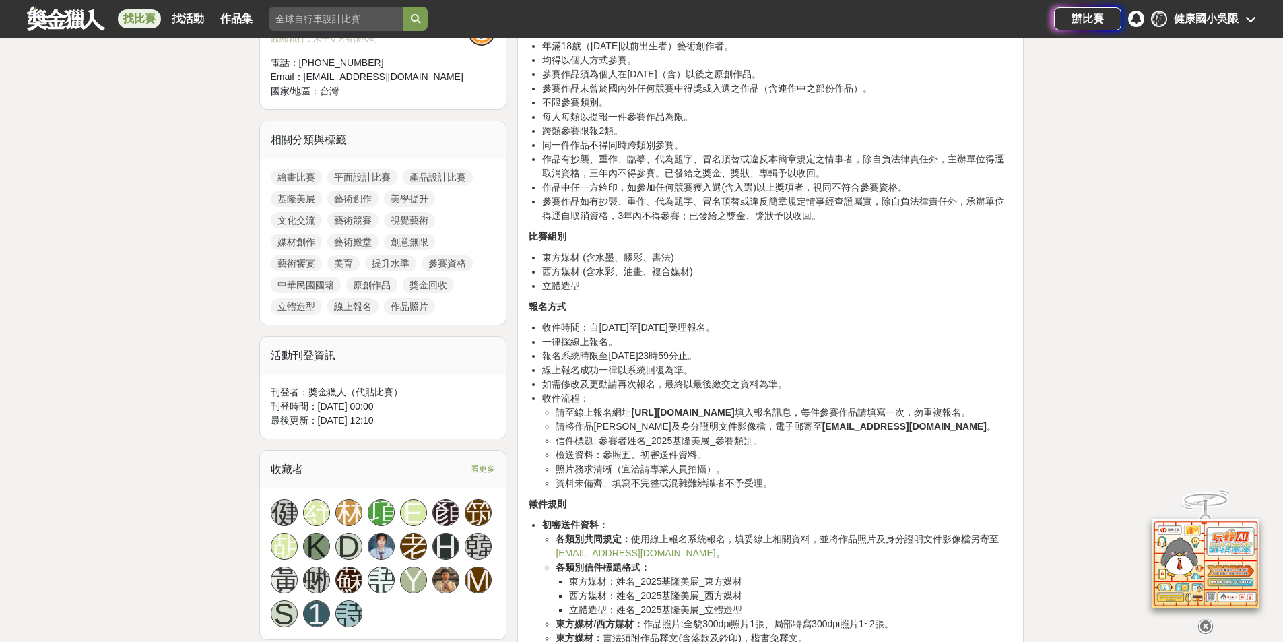
scroll to position [539, 0]
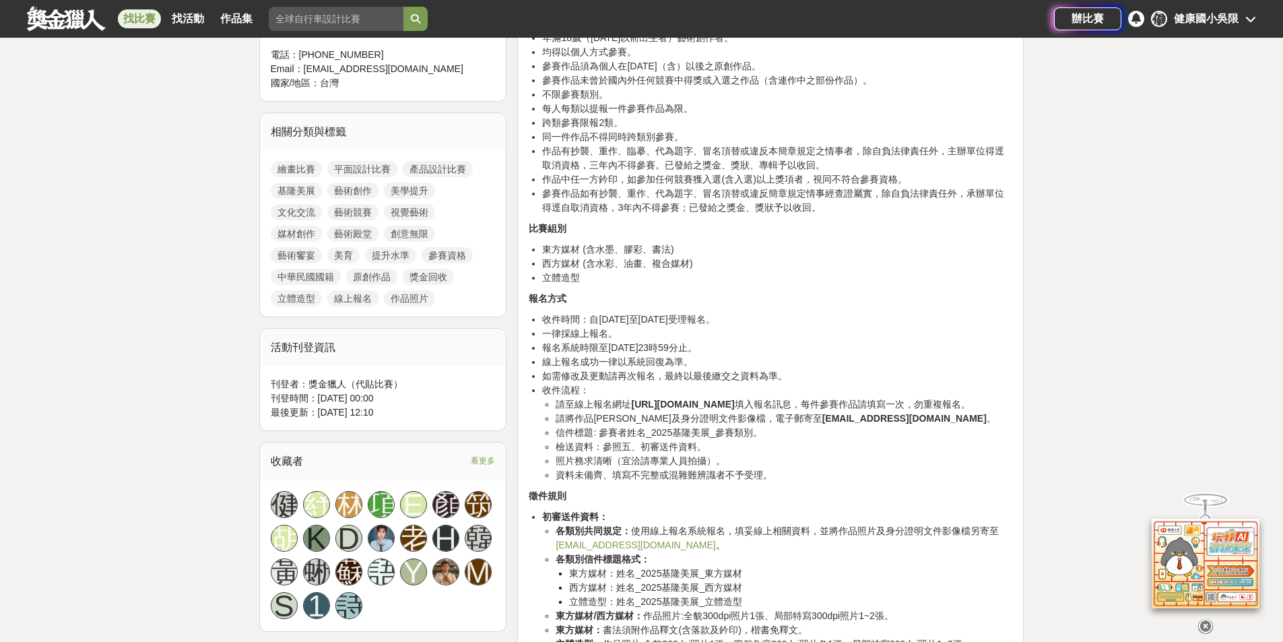
click at [632, 405] on li "請至線上報名網址 [URL][DOMAIN_NAME] 填入報名訊息，每件參賽作品請填寫一次，勿重複報名。" at bounding box center [784, 404] width 457 height 14
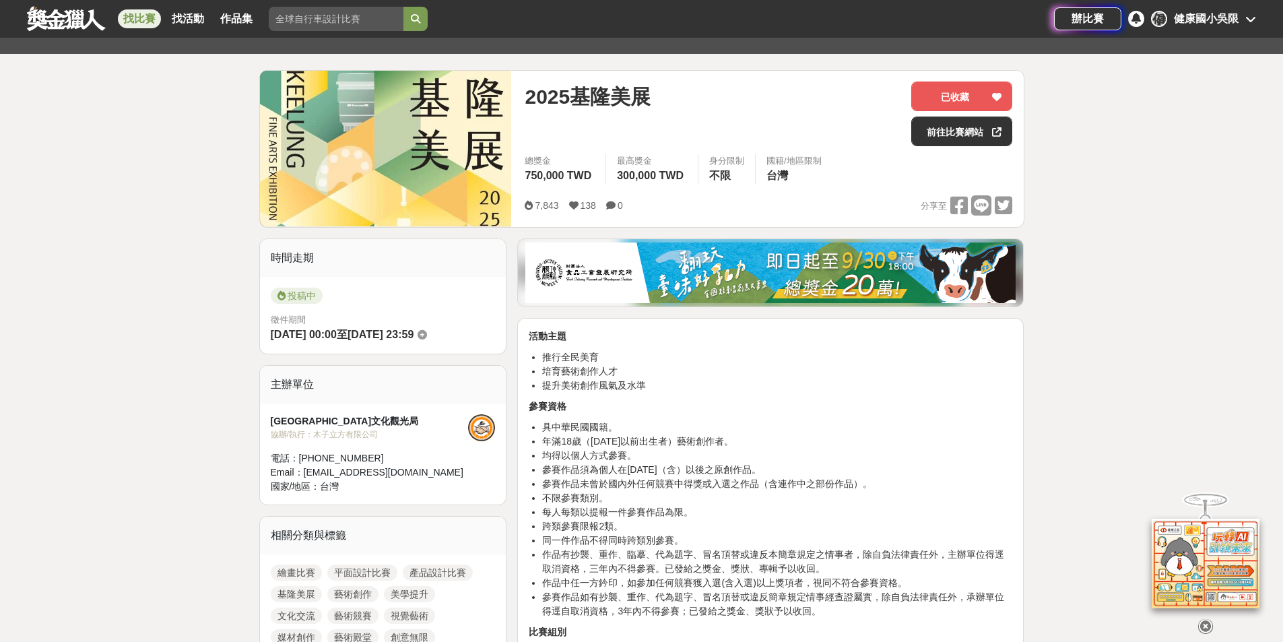
scroll to position [135, 0]
click at [979, 132] on link "前往比賽網站" at bounding box center [961, 132] width 101 height 30
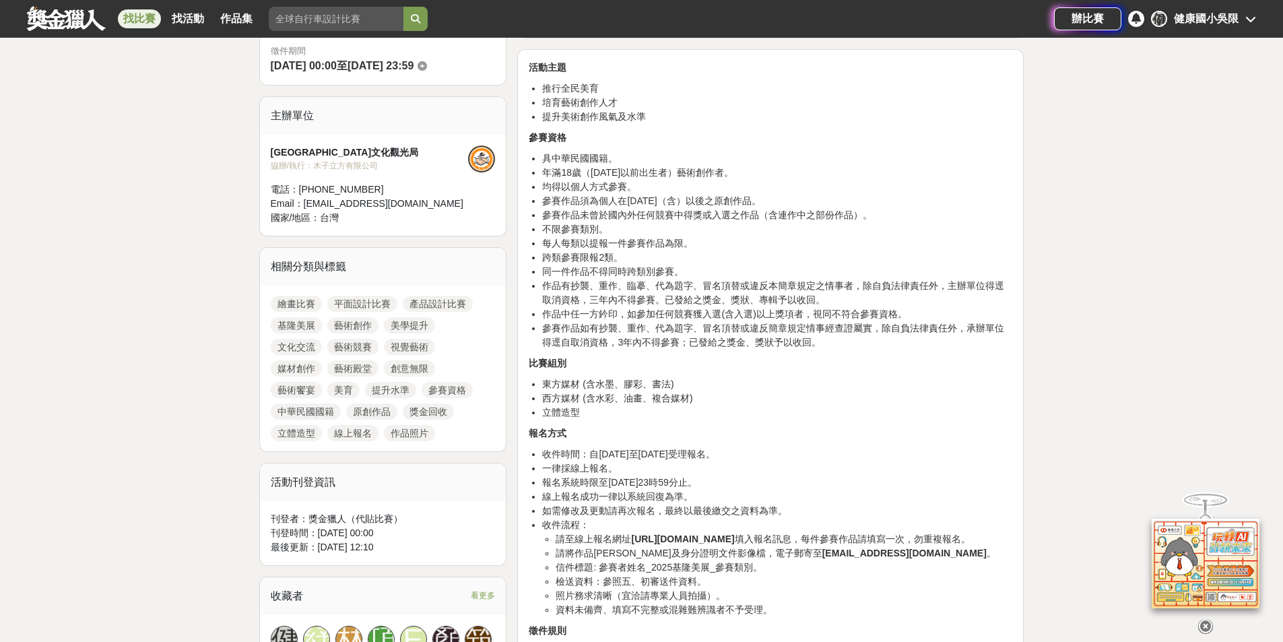
scroll to position [539, 0]
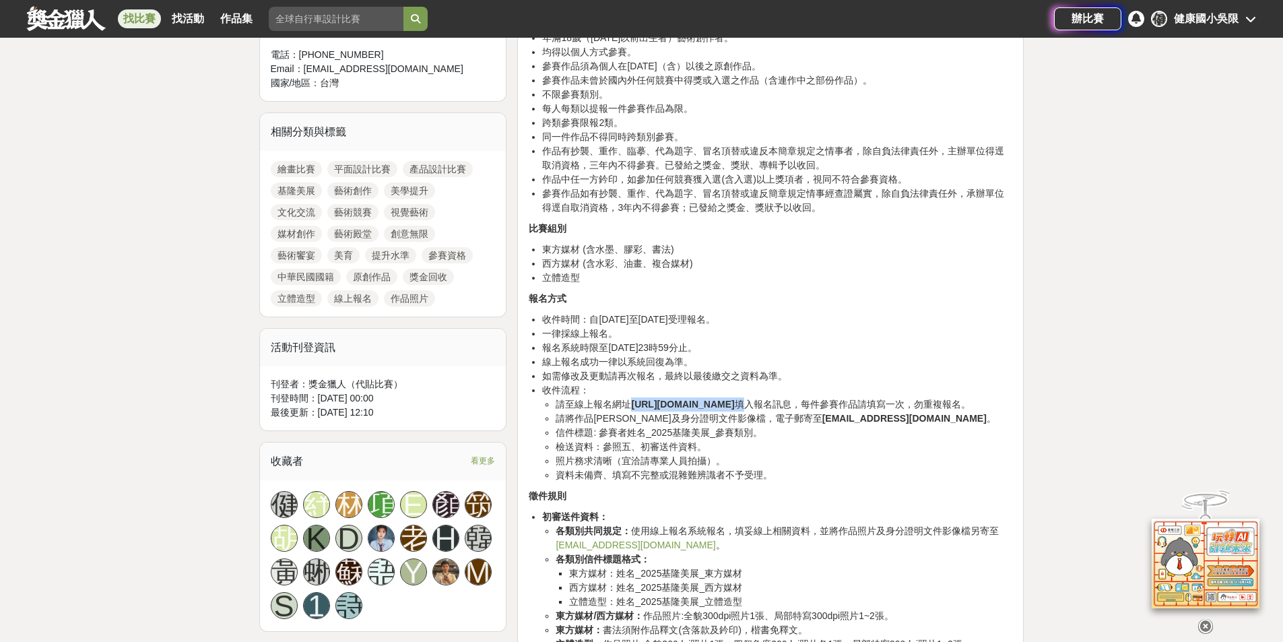
drag, startPoint x: 632, startPoint y: 401, endPoint x: 818, endPoint y: 401, distance: 185.9
click at [818, 401] on li "請至線上報名網址 [URL][DOMAIN_NAME] 填入報名訊息，每件參賽作品請填寫一次，勿重複報名。" at bounding box center [784, 404] width 457 height 14
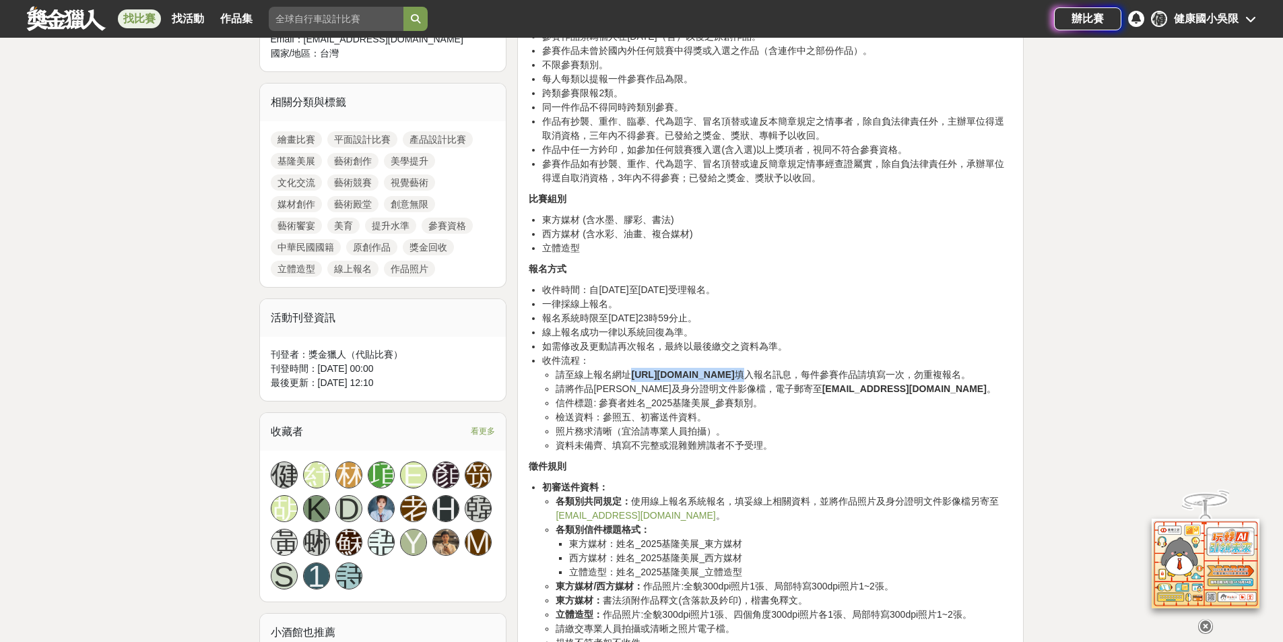
scroll to position [606, 0]
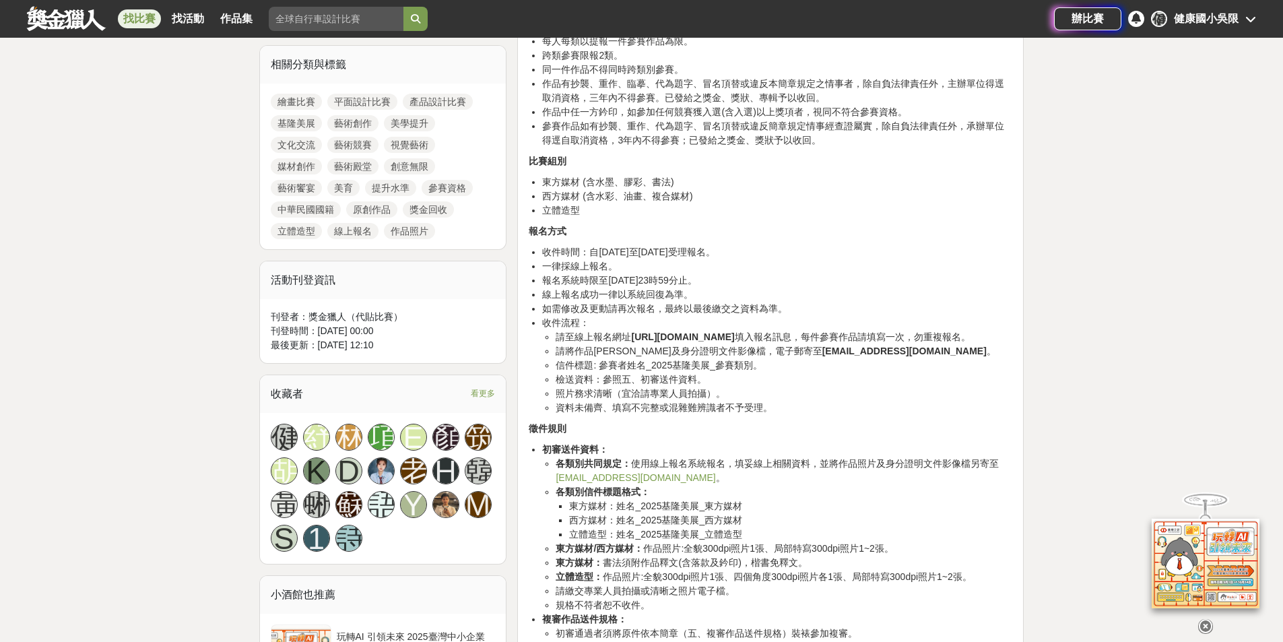
click at [840, 401] on li "照片務求清晰（宜洽請專業人員拍攝）。" at bounding box center [784, 394] width 457 height 14
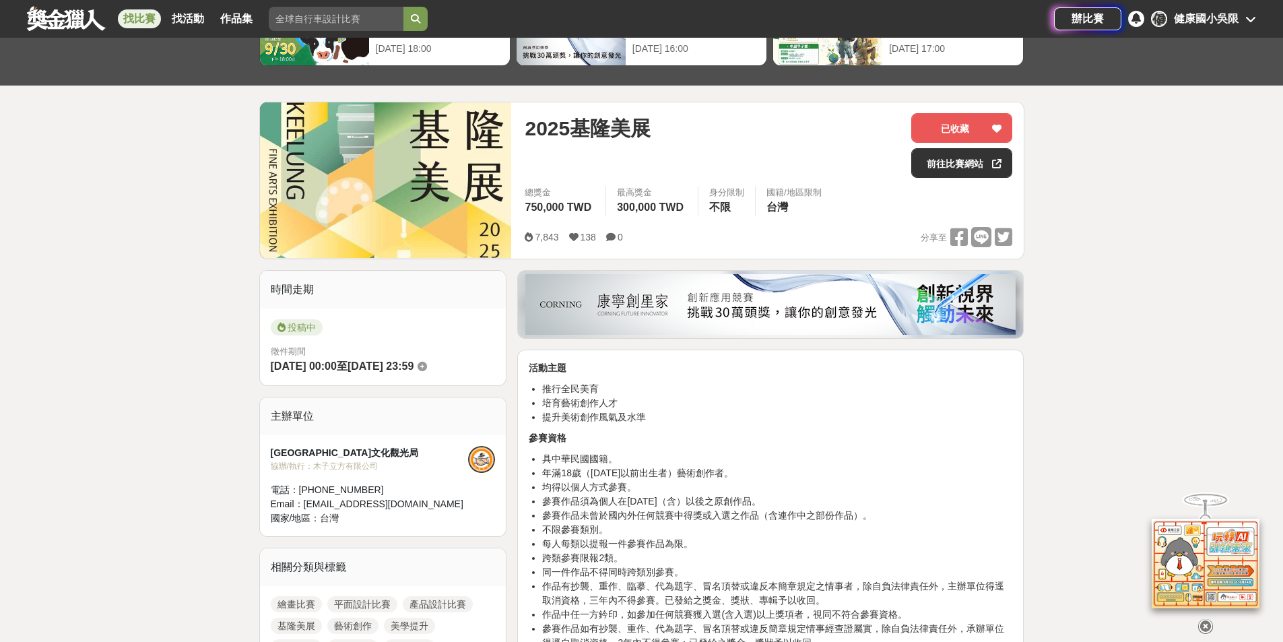
scroll to position [0, 0]
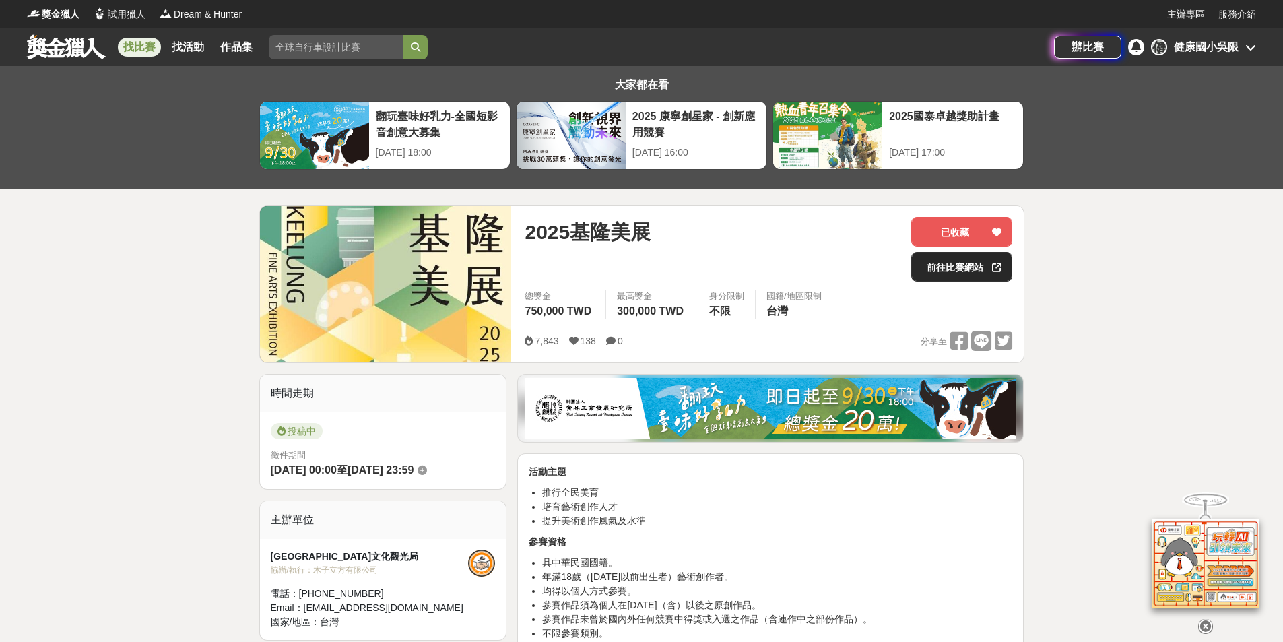
click at [939, 273] on link "前往比賽網站" at bounding box center [961, 267] width 101 height 30
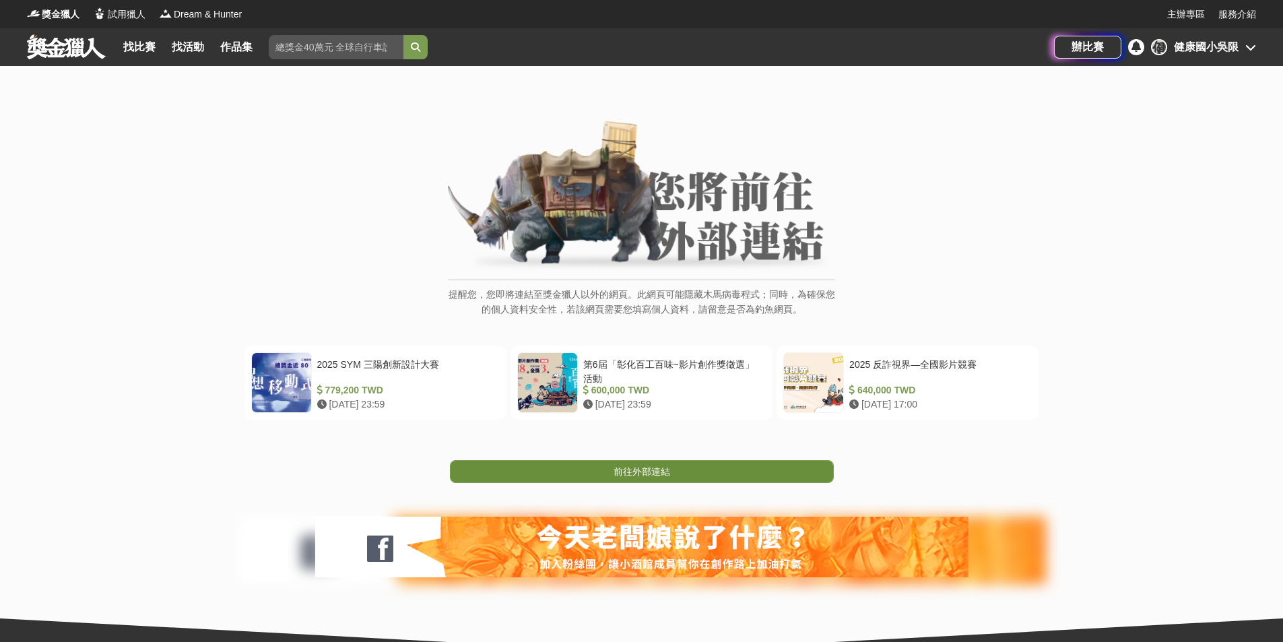
click at [723, 472] on link "前往外部連結" at bounding box center [642, 471] width 384 height 23
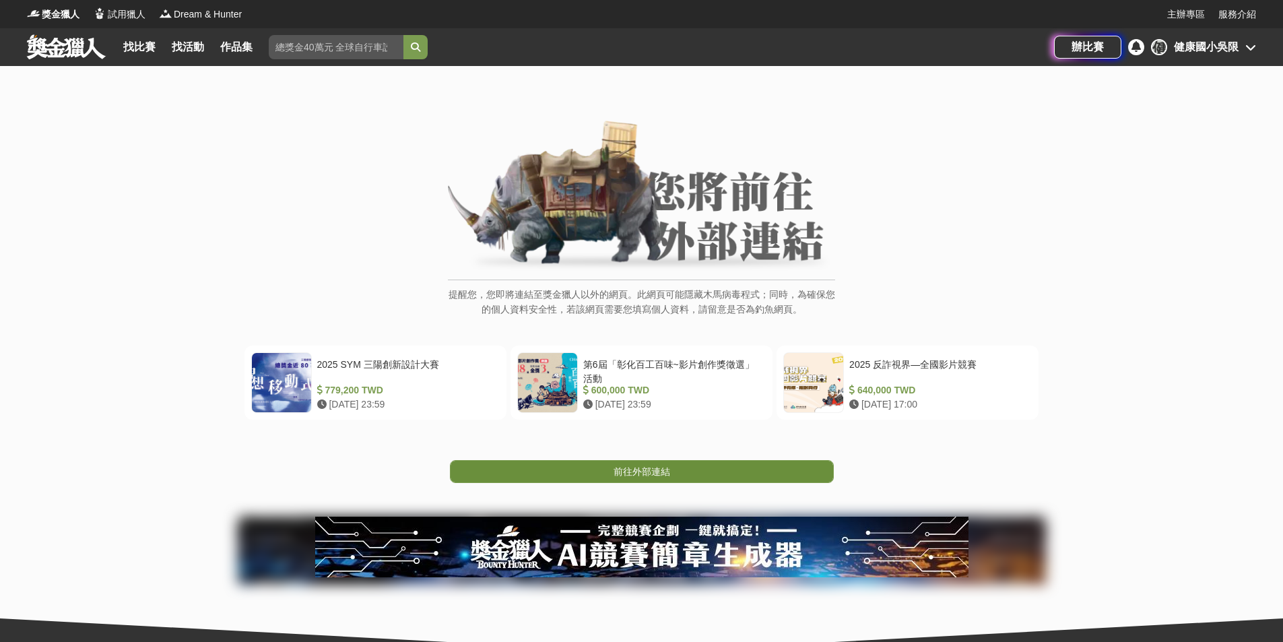
click at [624, 466] on span "前往外部連結" at bounding box center [641, 471] width 57 height 11
